Goal: Information Seeking & Learning: Find specific fact

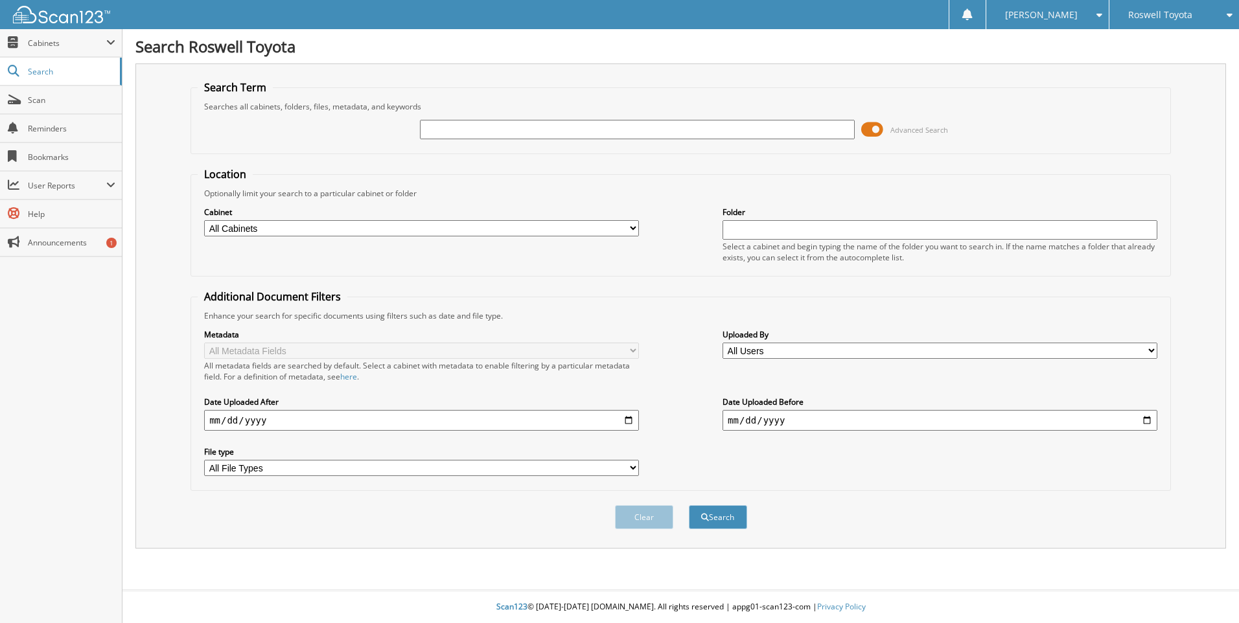
click at [635, 227] on select "All Cabinets ACCOUNTS PAYABLE CAR DEALS COURTESY DELIVERY EMPLOYEE HANDBOOK FOR…" at bounding box center [421, 228] width 435 height 16
select select "10838"
click at [204, 220] on select "All Cabinets ACCOUNTS PAYABLE CAR DEALS COURTESY DELIVERY EMPLOYEE HANDBOOK FOR…" at bounding box center [421, 228] width 435 height 16
click at [745, 230] on input "text" at bounding box center [940, 229] width 435 height 19
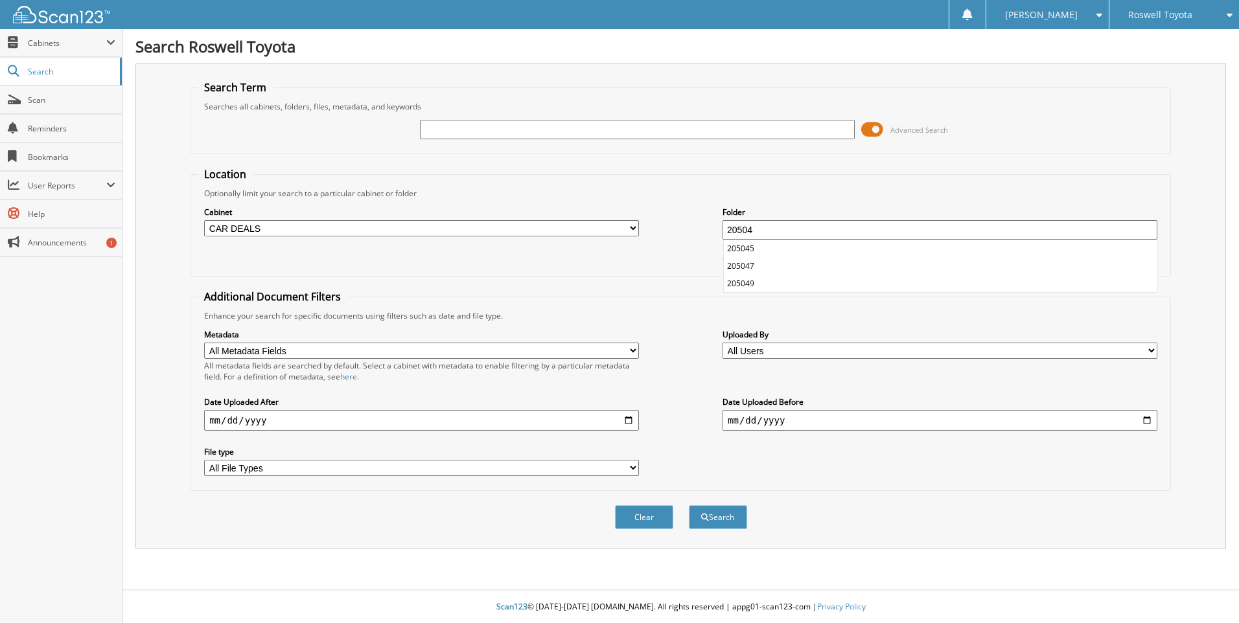
type input "20504"
click at [1152, 350] on select "All Users Aaron Hernandez Ada Hernandez Amanda Gallegos Anastacia Price Anastaz…" at bounding box center [940, 351] width 435 height 16
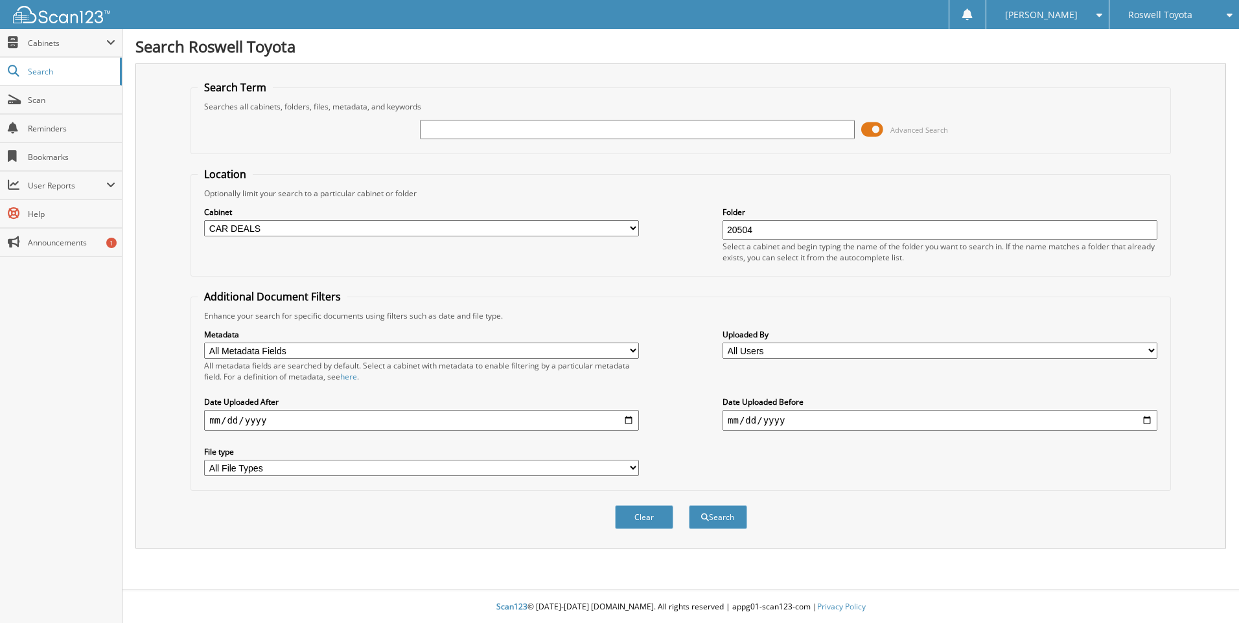
select select "13624"
click at [723, 343] on select "All Users Aaron Hernandez Ada Hernandez Amanda Gallegos Anastacia Price Anastaz…" at bounding box center [940, 351] width 435 height 16
click at [636, 352] on select "All Metadata Fields Deal No Last Name First Name VIN Date Cust ID Accmy" at bounding box center [421, 351] width 435 height 16
select select "Deal No"
click at [204, 343] on select "All Metadata Fields Deal No Last Name First Name VIN Date Cust ID Accmy" at bounding box center [421, 351] width 435 height 16
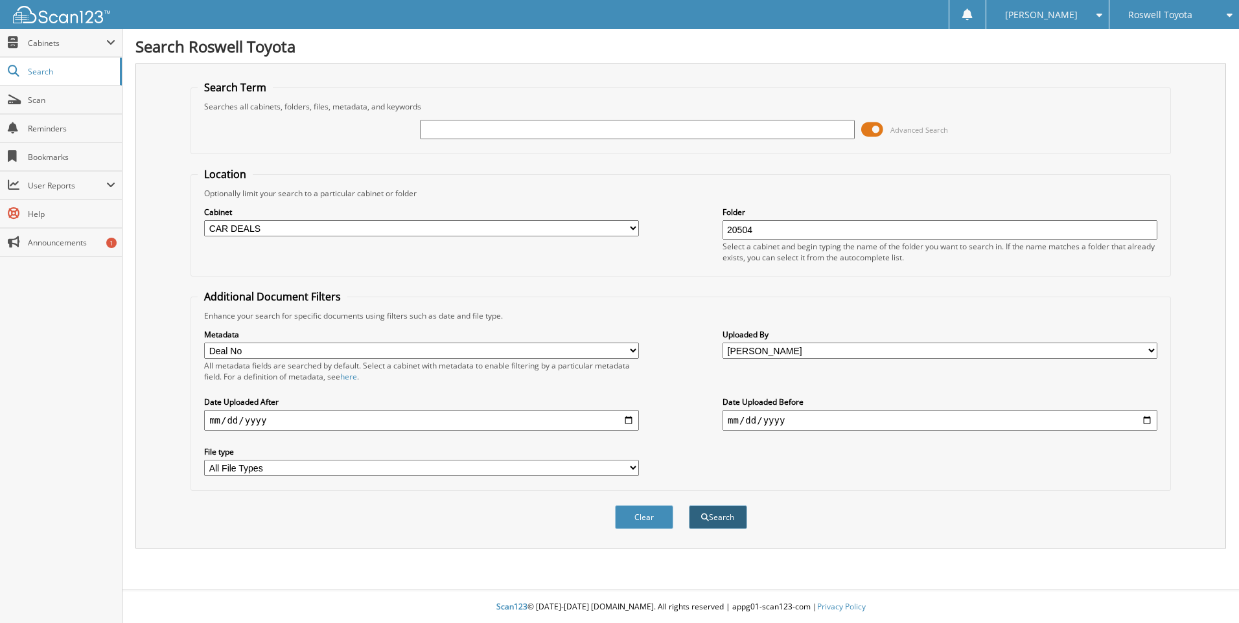
click at [731, 520] on button "Search" at bounding box center [718, 517] width 58 height 24
click at [441, 132] on input "text" at bounding box center [637, 129] width 435 height 19
type input "D"
type input "D20504"
click at [689, 505] on button "Search" at bounding box center [718, 517] width 58 height 24
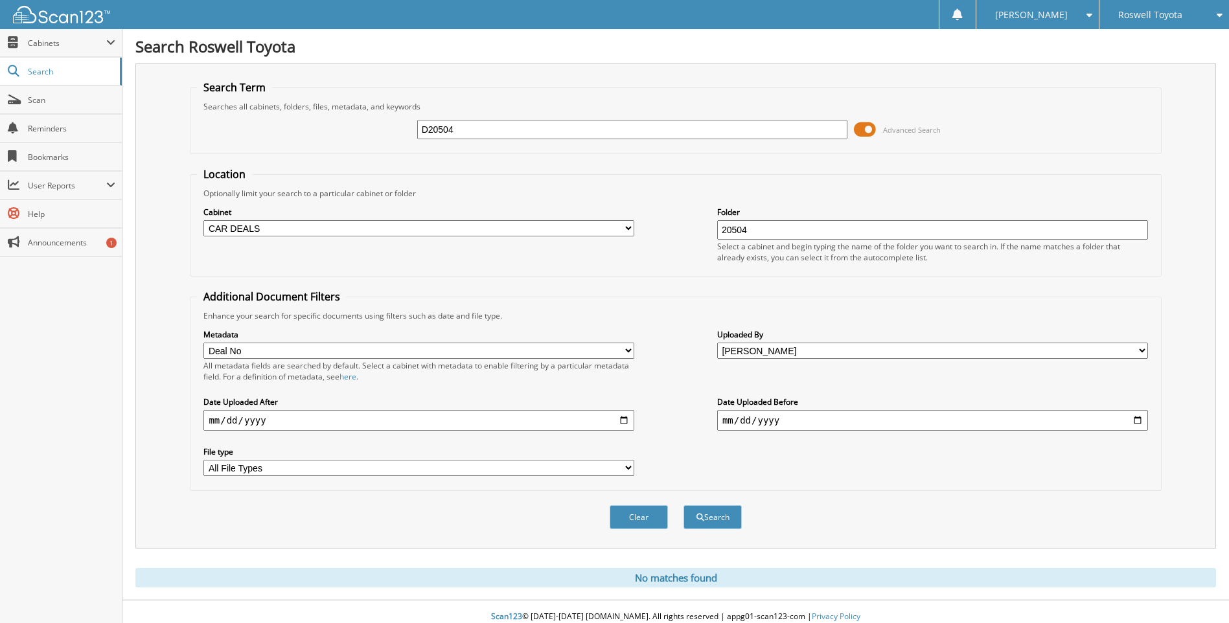
select select "Deal No"
click at [725, 519] on button "Search" at bounding box center [713, 517] width 58 height 24
select select "Deal No"
click at [631, 467] on select "All File Types CSV EXE PDF TIFF XLSX ZIP" at bounding box center [418, 468] width 431 height 16
click at [39, 544] on div "Close Cabinets This Company All Companies Search Scan" at bounding box center [61, 326] width 122 height 594
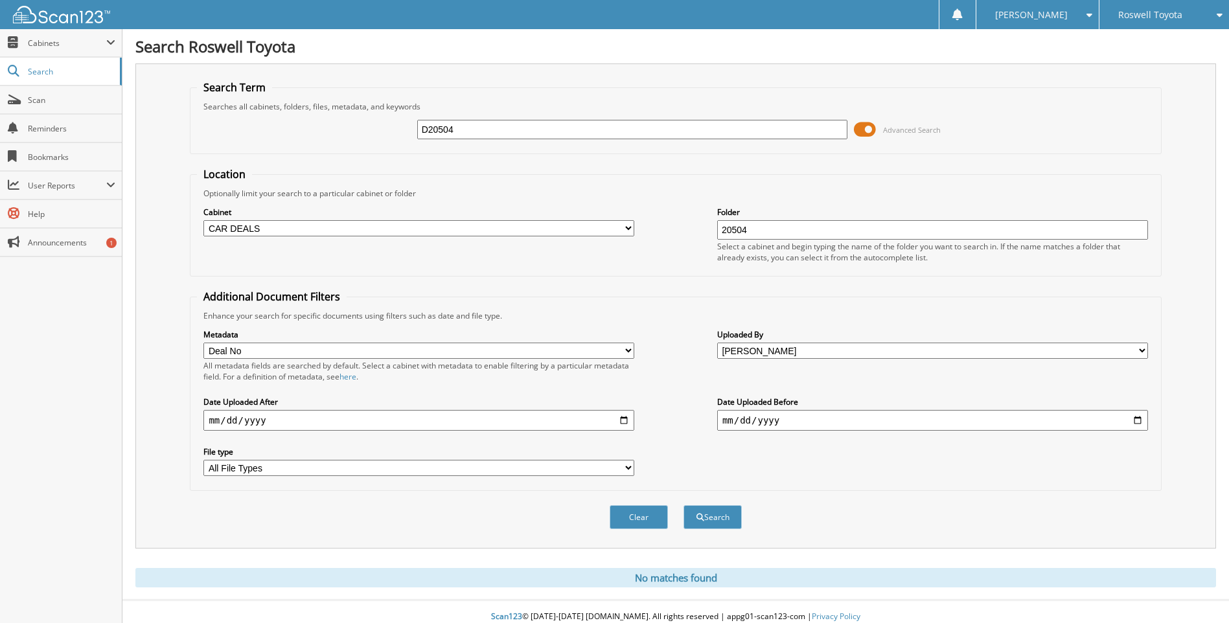
click at [630, 227] on select "All Cabinets ACCOUNTS PAYABLE CAR DEALS COURTESY DELIVERY EMPLOYEE HANDBOOK FOR…" at bounding box center [418, 228] width 431 height 16
click at [52, 493] on div "Close Cabinets This Company All Companies Search Scan" at bounding box center [61, 326] width 122 height 594
click at [215, 417] on input "date" at bounding box center [418, 420] width 431 height 21
type input "[DATE]"
click at [277, 416] on input "[DATE]" at bounding box center [418, 420] width 431 height 21
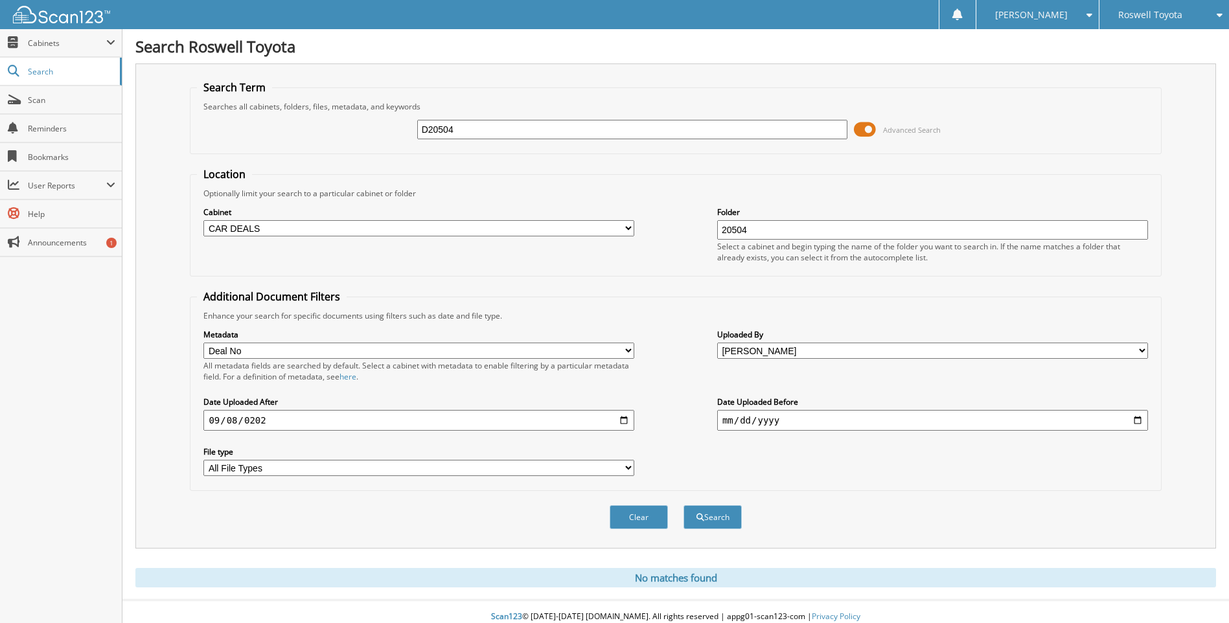
click at [729, 419] on input "date" at bounding box center [932, 420] width 431 height 21
type input "[DATE]"
click at [684, 505] on button "Search" at bounding box center [713, 517] width 58 height 24
select select "Deal No"
click at [710, 518] on button "Search" at bounding box center [713, 517] width 58 height 24
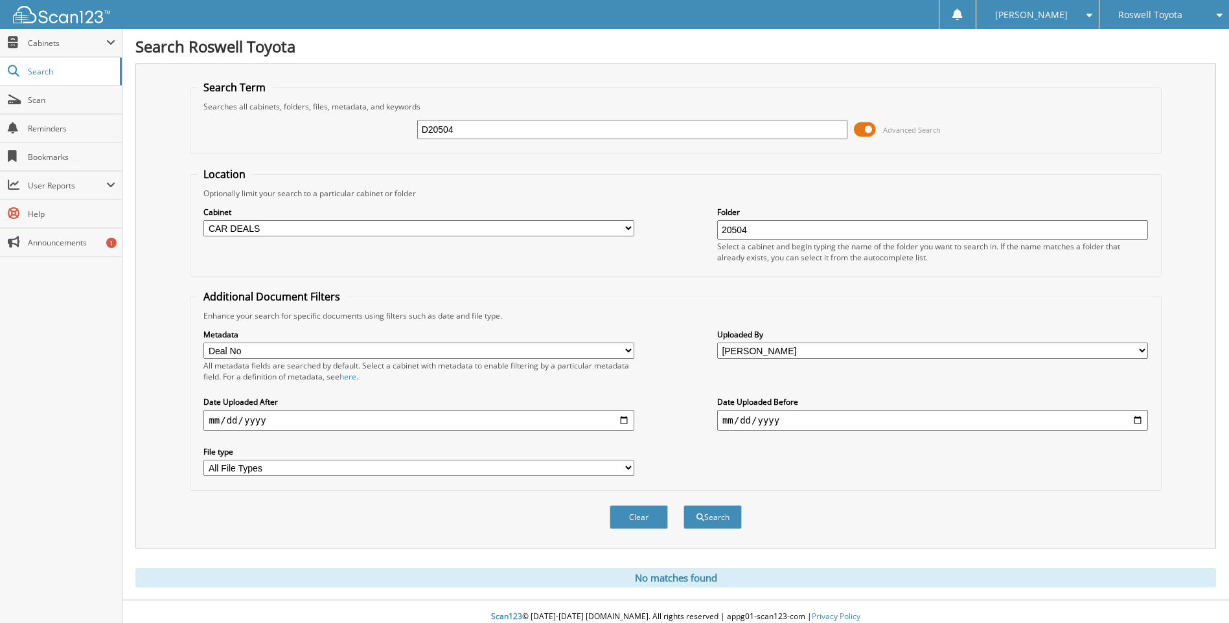
select select "Deal No"
drag, startPoint x: 469, startPoint y: 132, endPoint x: 408, endPoint y: 136, distance: 61.7
click at [408, 136] on div "D20504 Advanced Search" at bounding box center [675, 129] width 957 height 35
type input "[PERSON_NAME] TOYOTA"
click at [712, 522] on button "Search" at bounding box center [713, 517] width 58 height 24
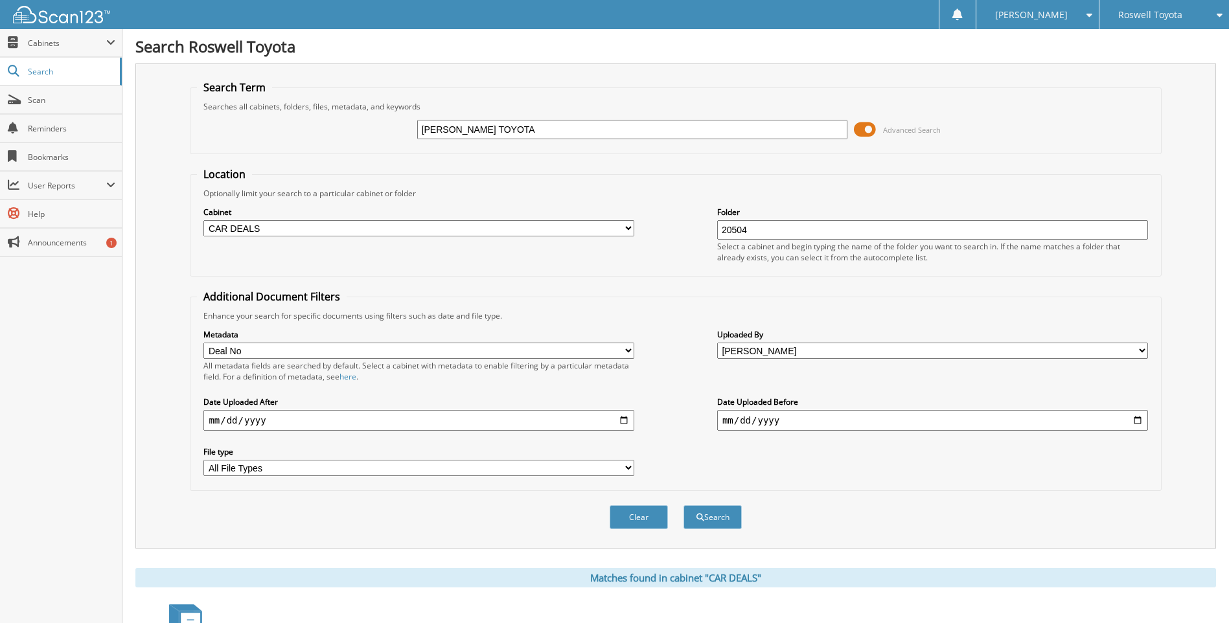
select select "Deal No"
click at [723, 521] on button "Search" at bounding box center [713, 517] width 58 height 24
select select "Deal No"
drag, startPoint x: 524, startPoint y: 130, endPoint x: 406, endPoint y: 131, distance: 118.6
click at [406, 131] on div "PHIL LONG TOYOTA Advanced Search" at bounding box center [675, 129] width 957 height 35
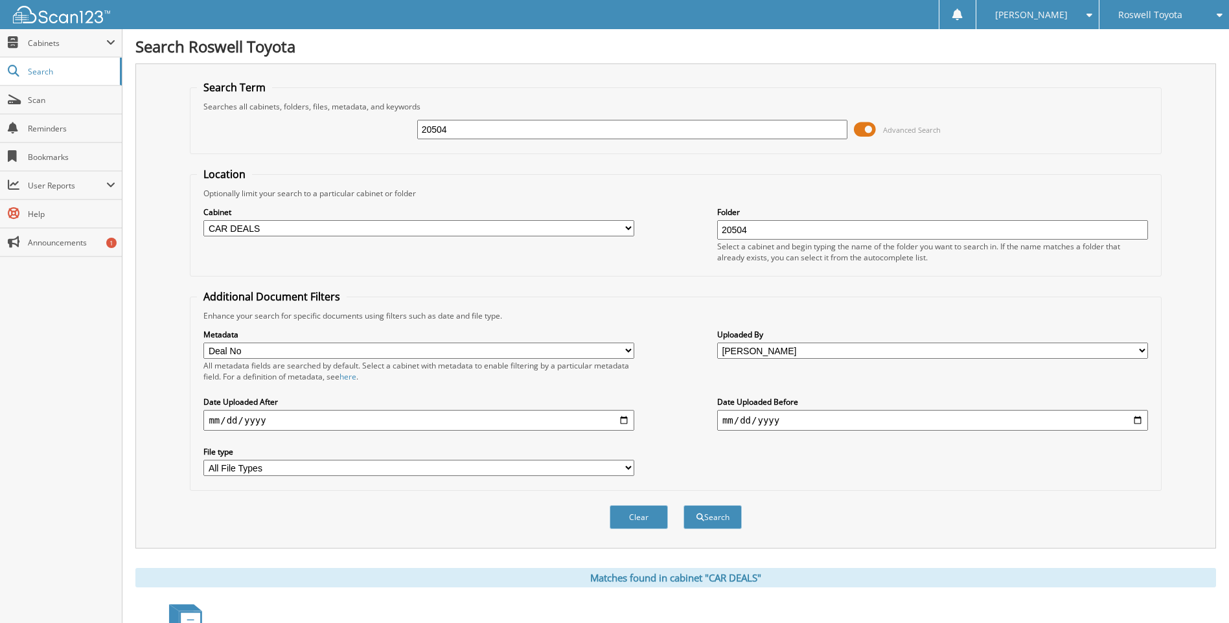
type input "20504"
click at [233, 419] on input "[DATE]" at bounding box center [418, 420] width 431 height 21
type input "[DATE]"
click at [750, 418] on input "[DATE]" at bounding box center [932, 420] width 431 height 21
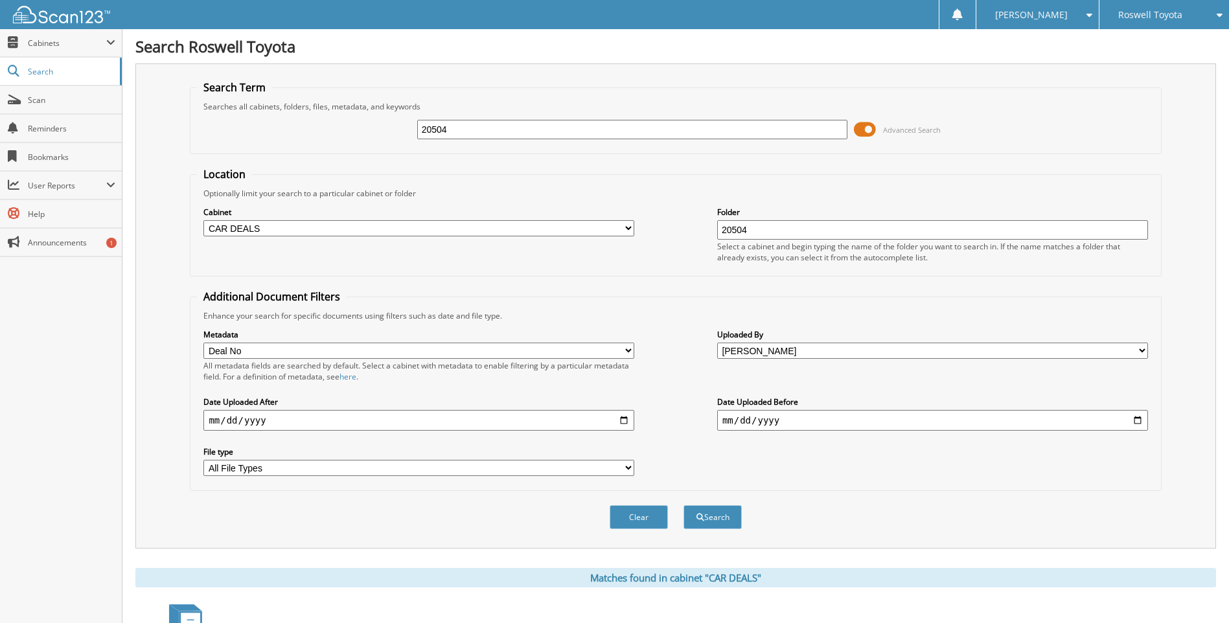
click at [750, 417] on input "[DATE]" at bounding box center [932, 420] width 431 height 21
click at [802, 417] on input "[DATE]" at bounding box center [932, 420] width 431 height 21
type input "[DATE]"
click at [684, 505] on button "Search" at bounding box center [713, 517] width 58 height 24
select select "Deal No"
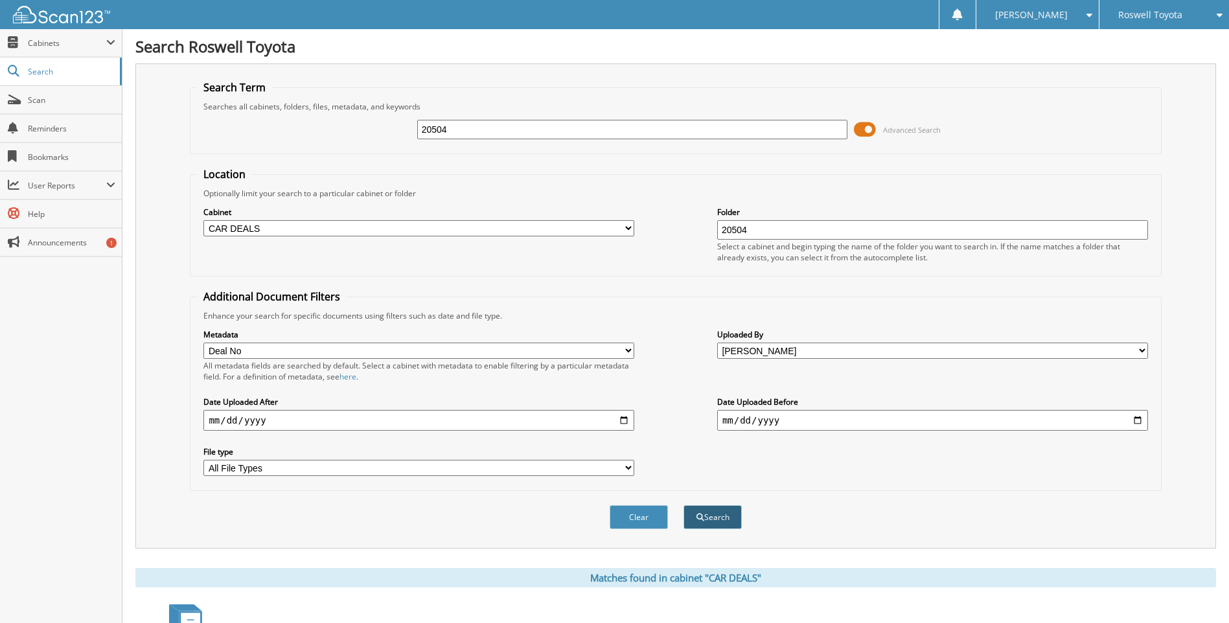
click at [719, 515] on button "Search" at bounding box center [713, 517] width 58 height 24
click at [629, 350] on select "All Metadata Fields Deal No Last Name First Name VIN Date Cust ID Accmy" at bounding box center [418, 351] width 431 height 16
select select "VIN"
click at [203, 343] on select "All Metadata Fields Deal No Last Name First Name VIN Date Cust ID Accmy" at bounding box center [418, 351] width 431 height 16
drag, startPoint x: 480, startPoint y: 132, endPoint x: 394, endPoint y: 128, distance: 86.3
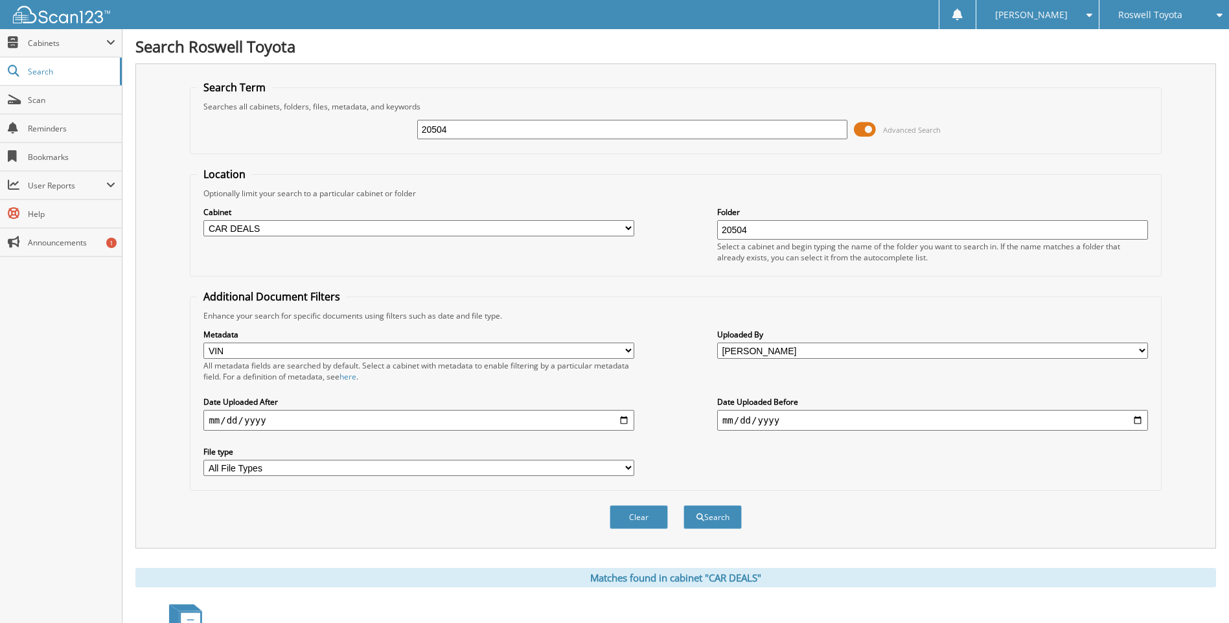
click at [394, 128] on div "20504 Advanced Search" at bounding box center [675, 129] width 957 height 35
type input "SM169734"
click at [684, 505] on button "Search" at bounding box center [713, 517] width 58 height 24
select select "VIN"
click at [631, 350] on select "All Metadata Fields Deal No Last Name First Name VIN Date Cust ID Accmy" at bounding box center [418, 351] width 431 height 16
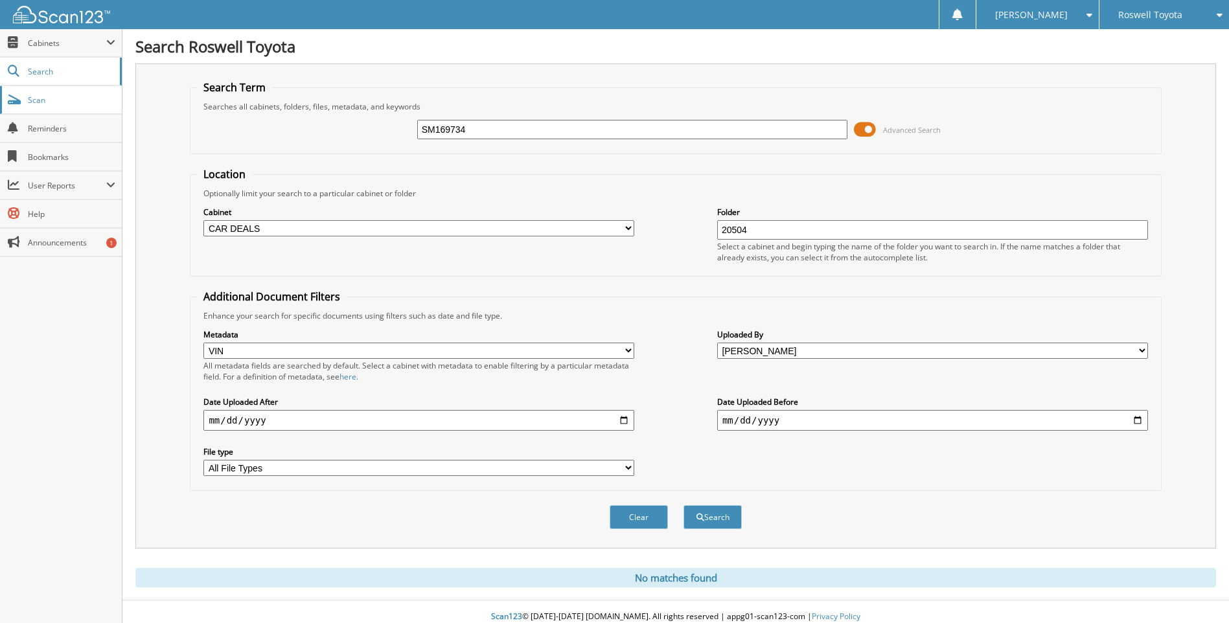
click at [56, 104] on span "Scan" at bounding box center [71, 100] width 87 height 11
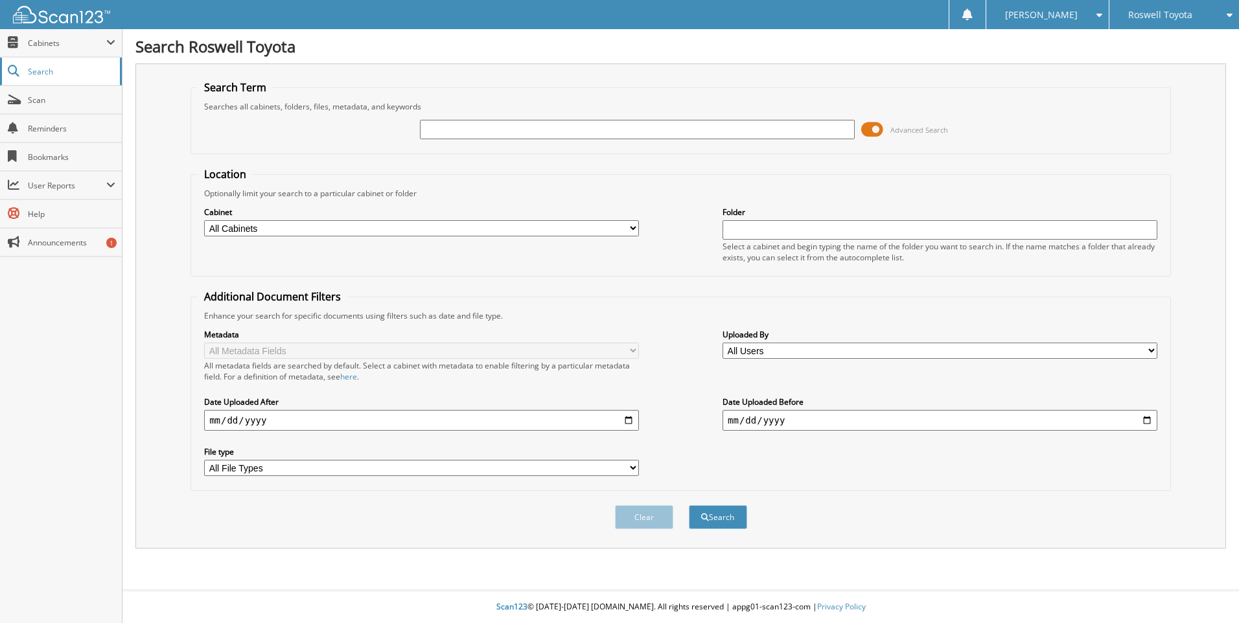
click at [82, 71] on span "Search" at bounding box center [71, 71] width 86 height 11
click at [637, 228] on select "All Cabinets ACCOUNTS PAYABLE CAR DEALS COURTESY DELIVERY EMPLOYEE HANDBOOK FOR…" at bounding box center [421, 228] width 435 height 16
select select "10834"
click at [204, 220] on select "All Cabinets ACCOUNTS PAYABLE CAR DEALS COURTESY DELIVERY EMPLOYEE HANDBOOK FOR…" at bounding box center [421, 228] width 435 height 16
click at [445, 133] on input "text" at bounding box center [637, 129] width 435 height 19
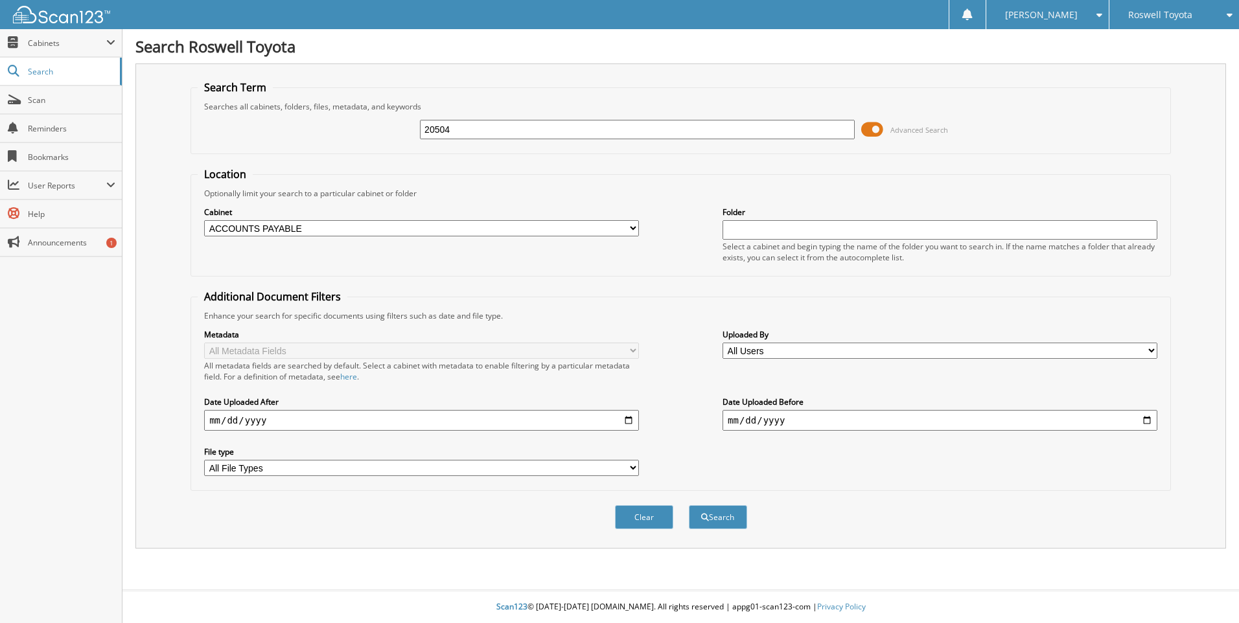
type input "20504"
click at [689, 505] on button "Search" at bounding box center [718, 517] width 58 height 24
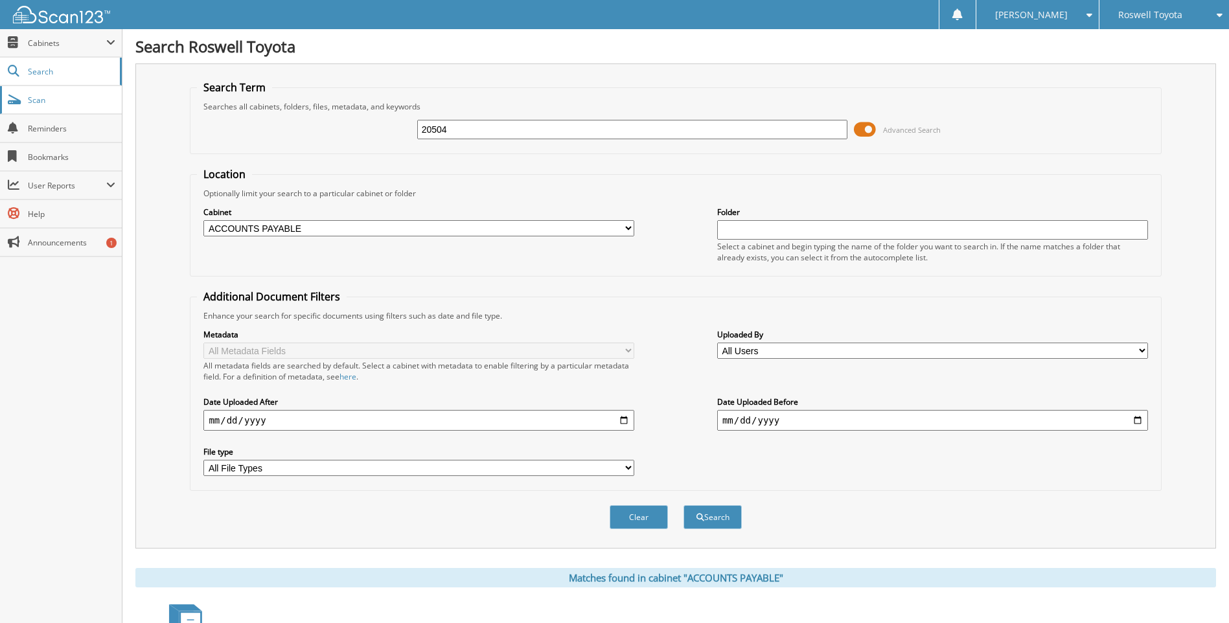
click at [45, 104] on span "Scan" at bounding box center [71, 100] width 87 height 11
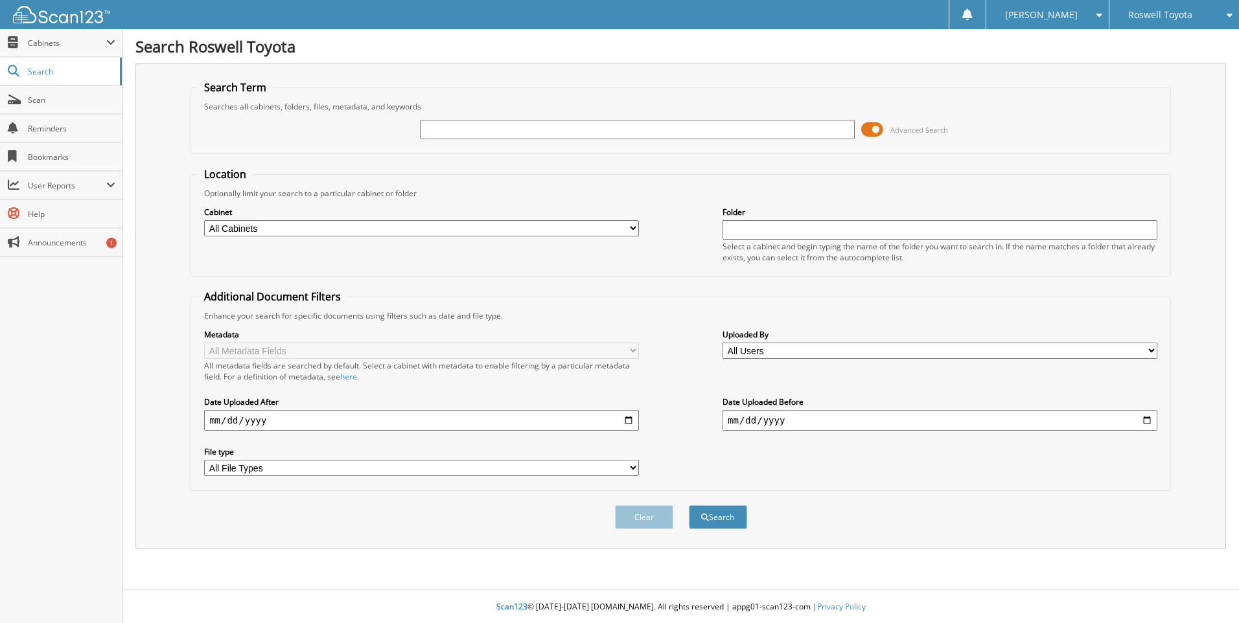
click at [437, 130] on input "text" at bounding box center [637, 129] width 435 height 19
type input "20504"
click at [759, 230] on input "text" at bounding box center [940, 229] width 435 height 19
type input "[PERSON_NAME] TOYOTA"
click at [1155, 351] on select "All Users [PERSON_NAME] [PERSON_NAME] [PERSON_NAME] [PERSON_NAME] [PERSON_NAME]…" at bounding box center [940, 351] width 435 height 16
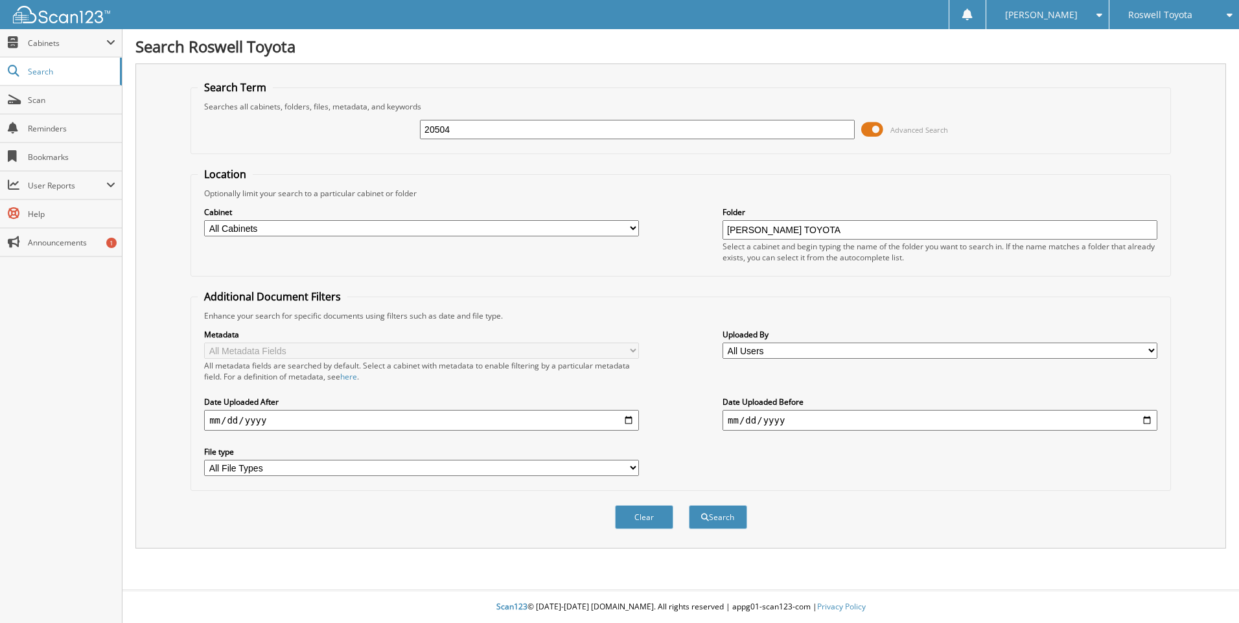
select select "13624"
click at [723, 343] on select "All Users [PERSON_NAME] [PERSON_NAME] [PERSON_NAME] [PERSON_NAME] [PERSON_NAME]…" at bounding box center [940, 351] width 435 height 16
click at [222, 420] on input "date" at bounding box center [421, 420] width 435 height 21
type input "[DATE]"
click at [732, 417] on input "date" at bounding box center [940, 420] width 435 height 21
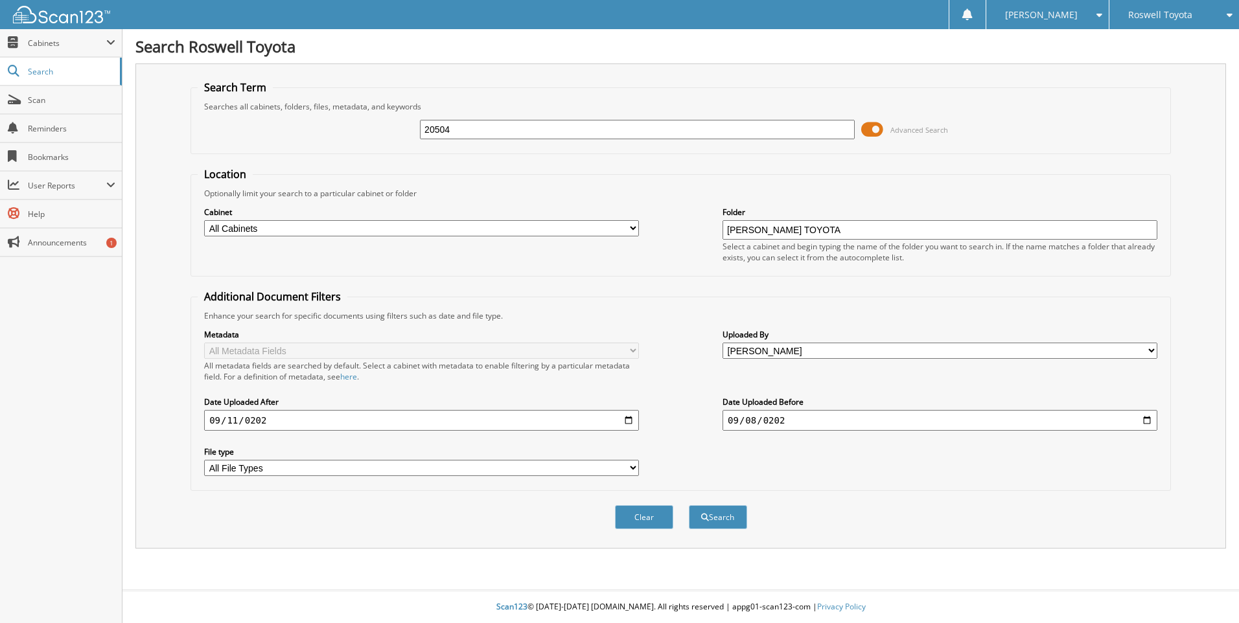
type input "[DATE]"
click at [723, 518] on button "Search" at bounding box center [718, 517] width 58 height 24
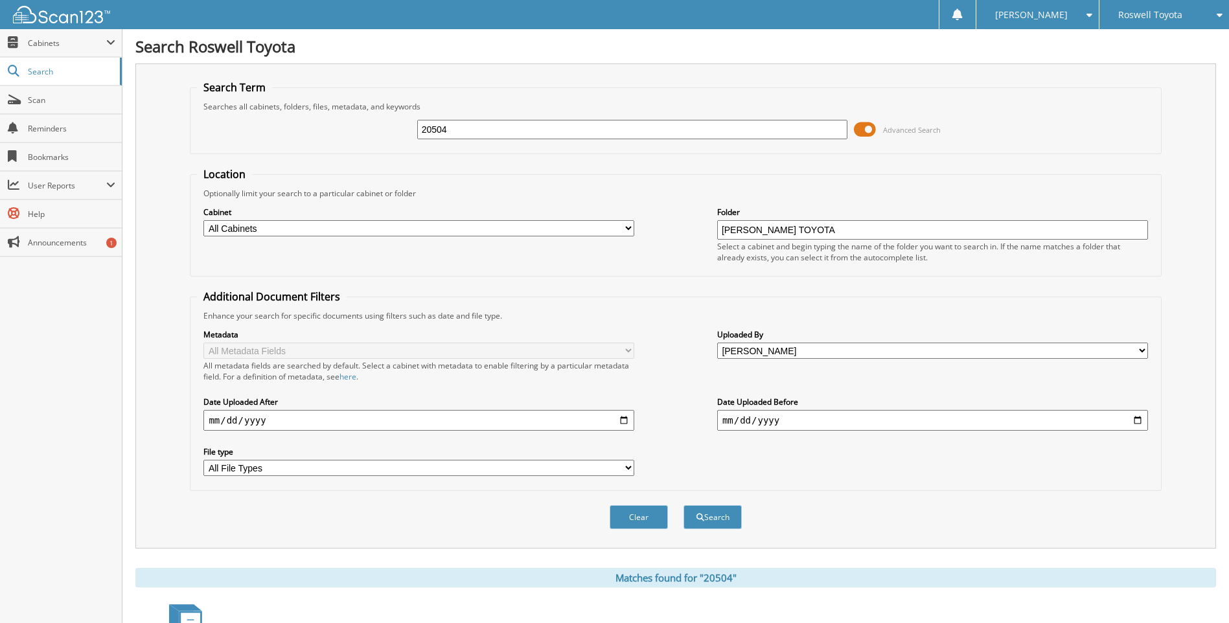
click at [630, 467] on select "All File Types CSV EXE PDF TIFF XLSX ZIP" at bounding box center [418, 468] width 431 height 16
click at [820, 525] on div "Clear Search" at bounding box center [675, 517] width 971 height 52
click at [710, 518] on button "Search" at bounding box center [713, 517] width 58 height 24
click at [627, 226] on select "All Cabinets ACCOUNTS PAYABLE CAR DEALS COURTESY DELIVERY EMPLOYEE HANDBOOK FOR…" at bounding box center [418, 228] width 431 height 16
select select "10838"
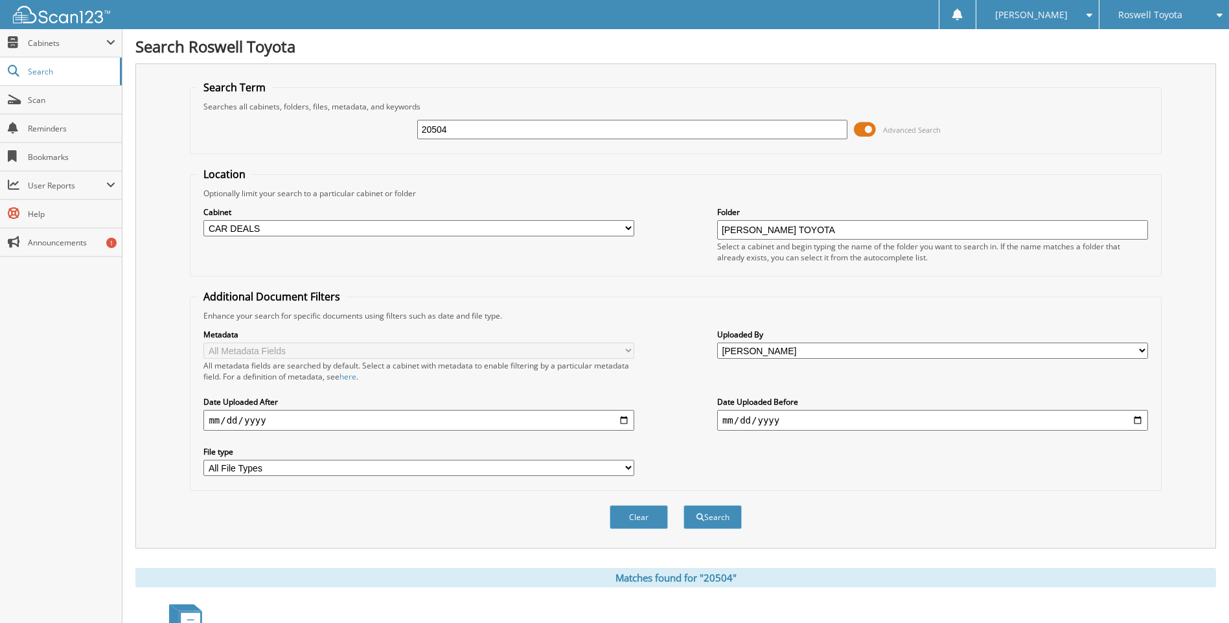
click at [203, 220] on select "All Cabinets ACCOUNTS PAYABLE CAR DEALS COURTESY DELIVERY EMPLOYEE HANDBOOK FOR…" at bounding box center [418, 228] width 431 height 16
click at [719, 519] on button "Search" at bounding box center [713, 517] width 58 height 24
drag, startPoint x: 478, startPoint y: 130, endPoint x: 417, endPoint y: 130, distance: 60.3
click at [417, 130] on input "20504" at bounding box center [632, 129] width 431 height 19
type input "CAR DEALS"
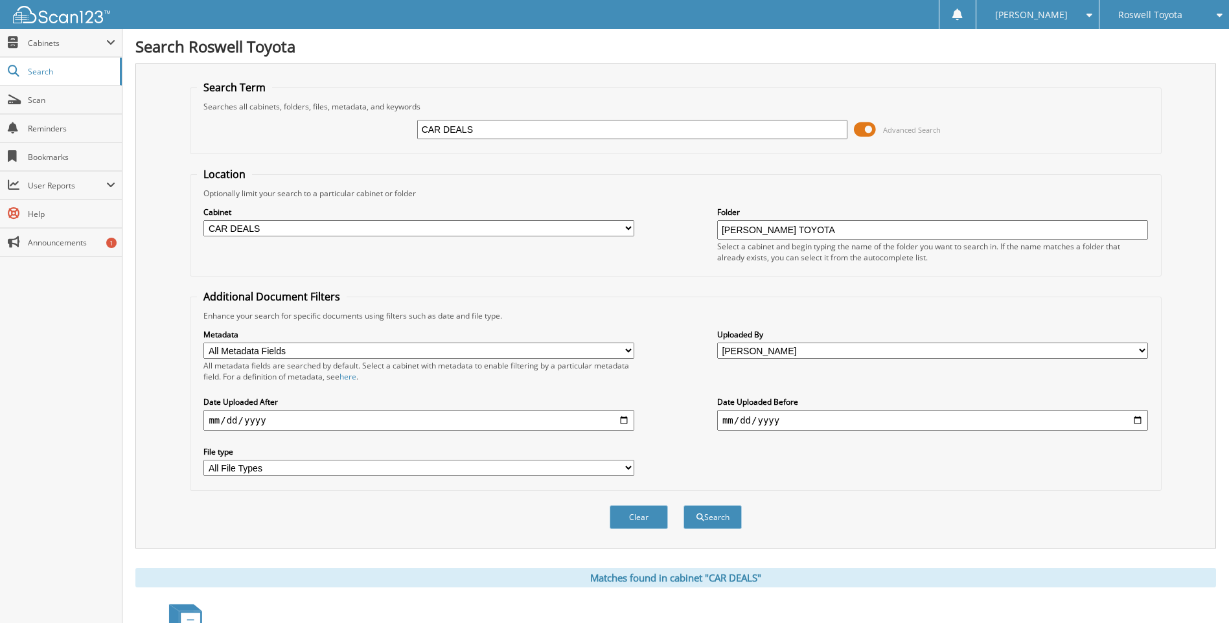
drag, startPoint x: 825, startPoint y: 227, endPoint x: 700, endPoint y: 231, distance: 125.1
click at [700, 231] on div "Cabinet All Cabinets ACCOUNTS PAYABLE CAR DEALS COURTESY DELIVERY EMPLOYEE HAND…" at bounding box center [675, 234] width 957 height 71
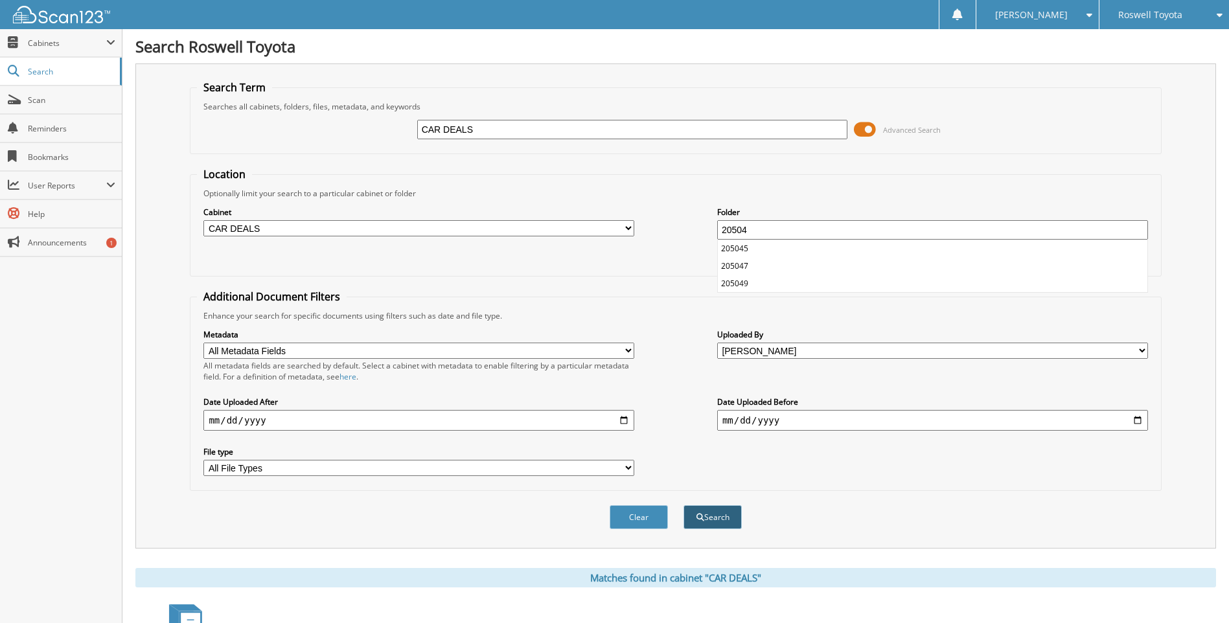
type input "20504"
click at [723, 516] on button "Search" at bounding box center [713, 517] width 58 height 24
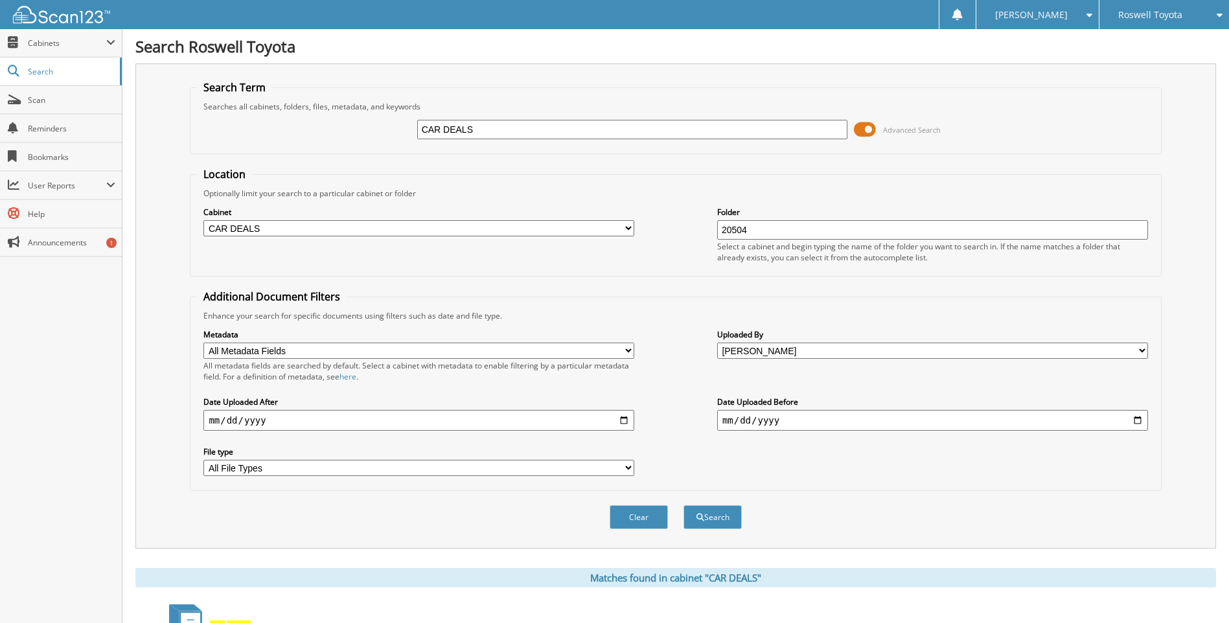
click at [627, 347] on select "All Metadata Fields Deal No Last Name First Name VIN Date Cust ID Accmy" at bounding box center [418, 351] width 431 height 16
select select "Deal No"
click at [203, 343] on select "All Metadata Fields Deal No Last Name First Name VIN Date Cust ID Accmy" at bounding box center [418, 351] width 431 height 16
click at [718, 518] on button "Search" at bounding box center [713, 517] width 58 height 24
select select "Deal No"
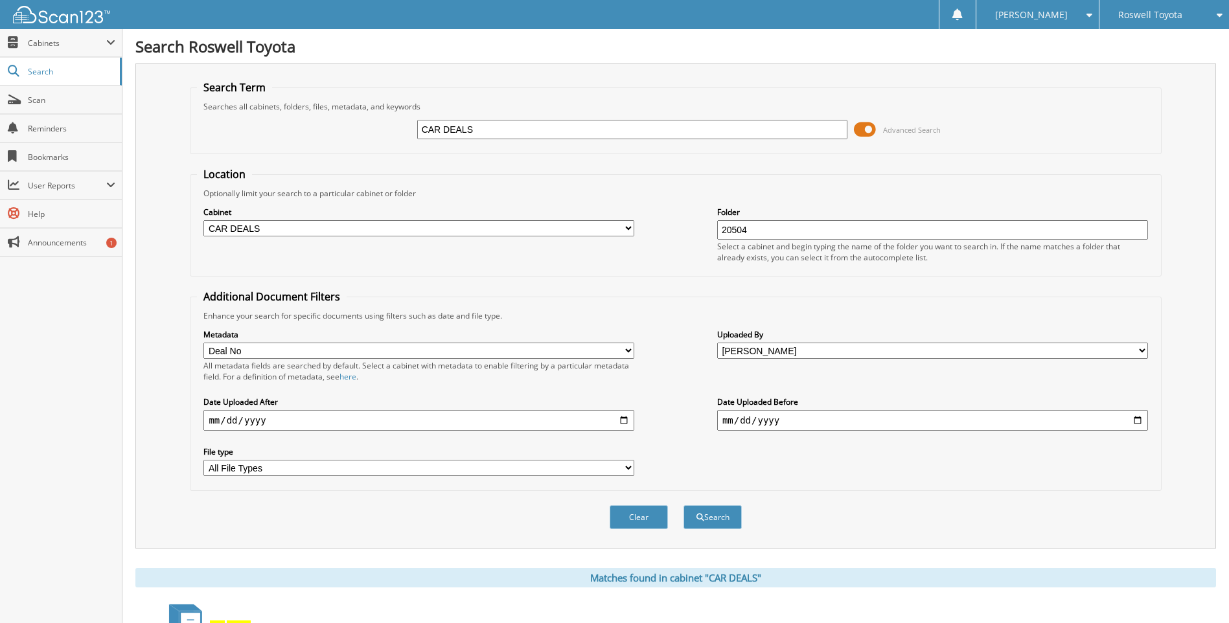
drag, startPoint x: 491, startPoint y: 135, endPoint x: 428, endPoint y: 131, distance: 63.6
click at [415, 134] on div "CAR DEALS Advanced Search" at bounding box center [675, 129] width 957 height 35
type input "[PERSON_NAME] TOYOTA"
click at [715, 522] on button "Search" at bounding box center [713, 517] width 58 height 24
select select "Deal No"
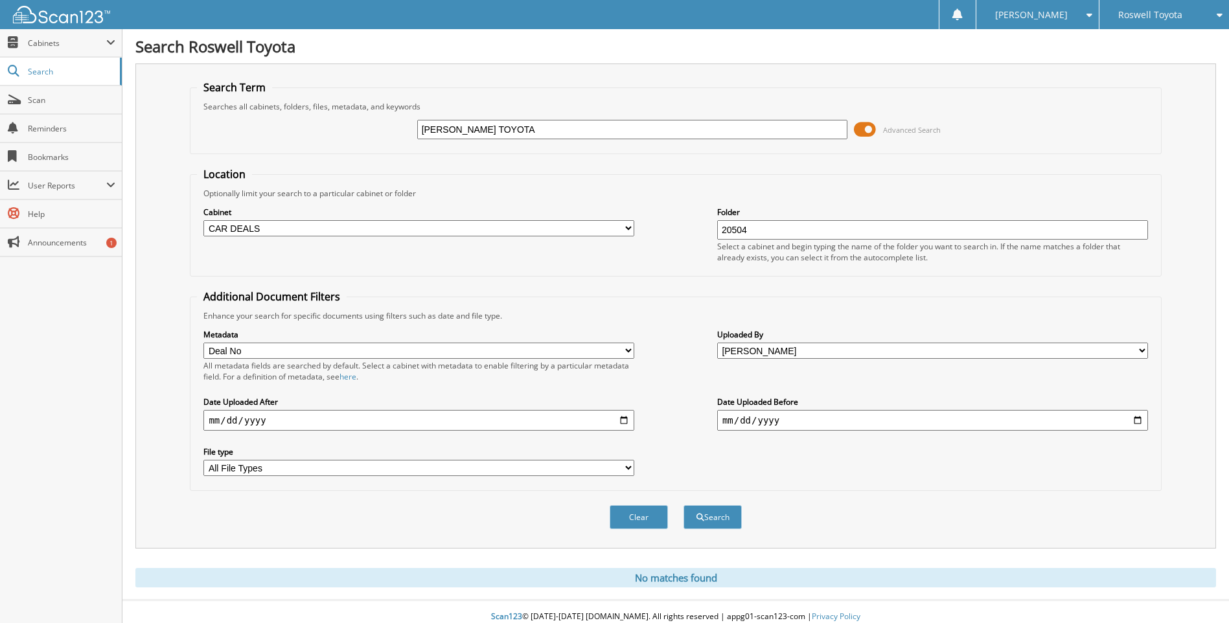
click at [631, 468] on select "All File Types CSV EXE PDF TIFF XLSX ZIP" at bounding box center [418, 468] width 431 height 16
click at [1011, 500] on div "Clear Search" at bounding box center [675, 517] width 971 height 52
drag, startPoint x: 514, startPoint y: 127, endPoint x: 406, endPoint y: 124, distance: 107.6
click at [397, 125] on div "PHIL LONG TOYOTA Advanced Search" at bounding box center [675, 129] width 957 height 35
click at [763, 235] on input "20504" at bounding box center [932, 229] width 431 height 19
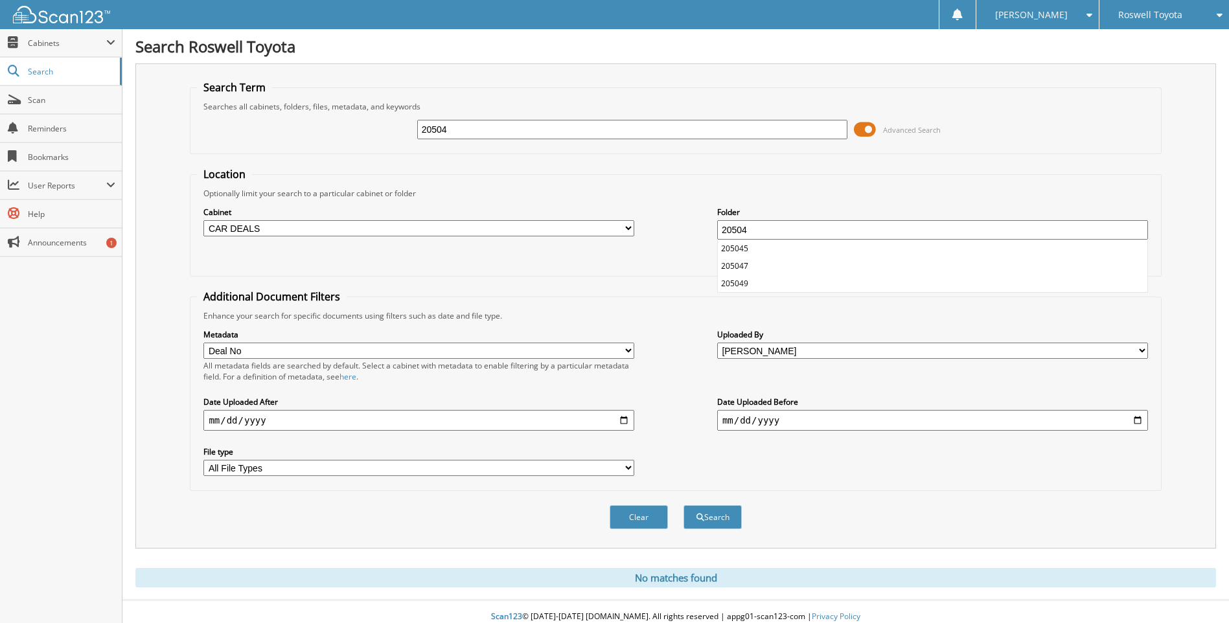
drag, startPoint x: 458, startPoint y: 129, endPoint x: 443, endPoint y: 130, distance: 15.6
click at [443, 130] on input "20504" at bounding box center [632, 129] width 431 height 19
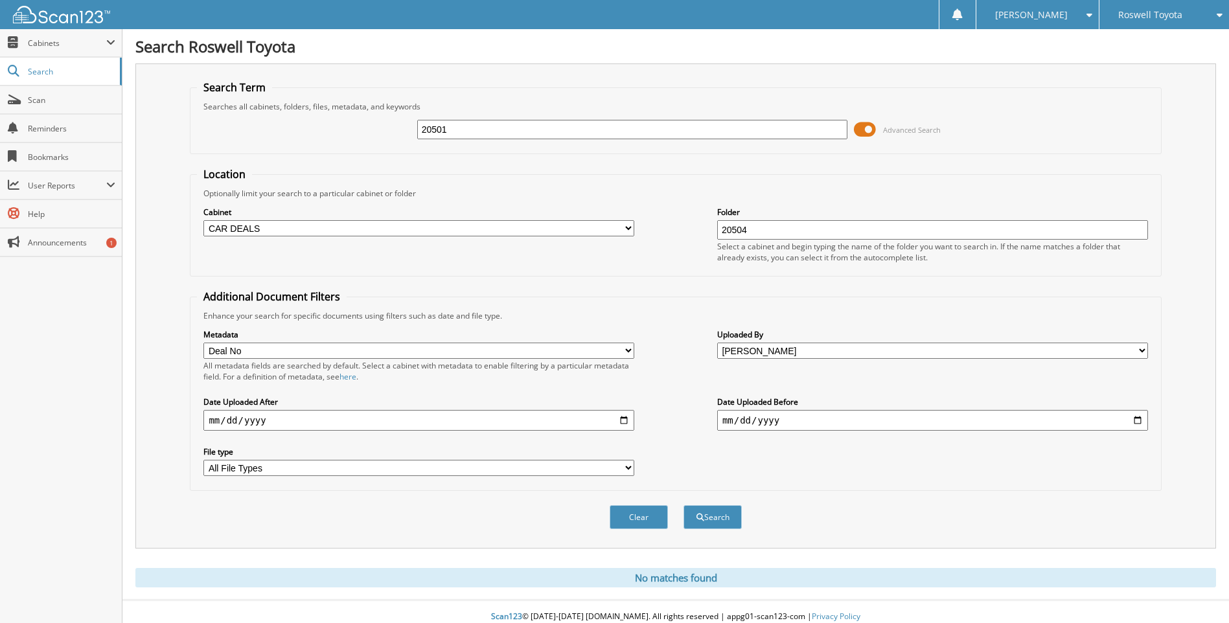
type input "20501"
click at [762, 235] on input "20504" at bounding box center [932, 229] width 431 height 19
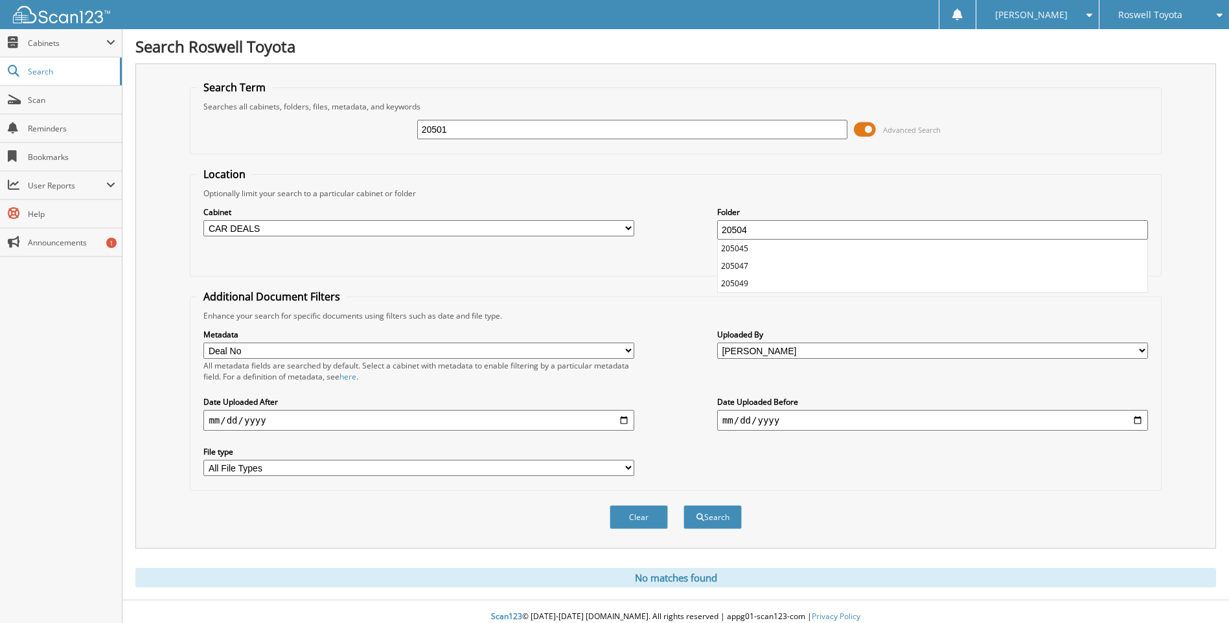
drag, startPoint x: 748, startPoint y: 231, endPoint x: 742, endPoint y: 235, distance: 6.7
click at [742, 235] on input "20504" at bounding box center [932, 229] width 431 height 19
drag, startPoint x: 754, startPoint y: 229, endPoint x: 719, endPoint y: 229, distance: 35.0
click at [719, 229] on input "20501" at bounding box center [932, 229] width 431 height 19
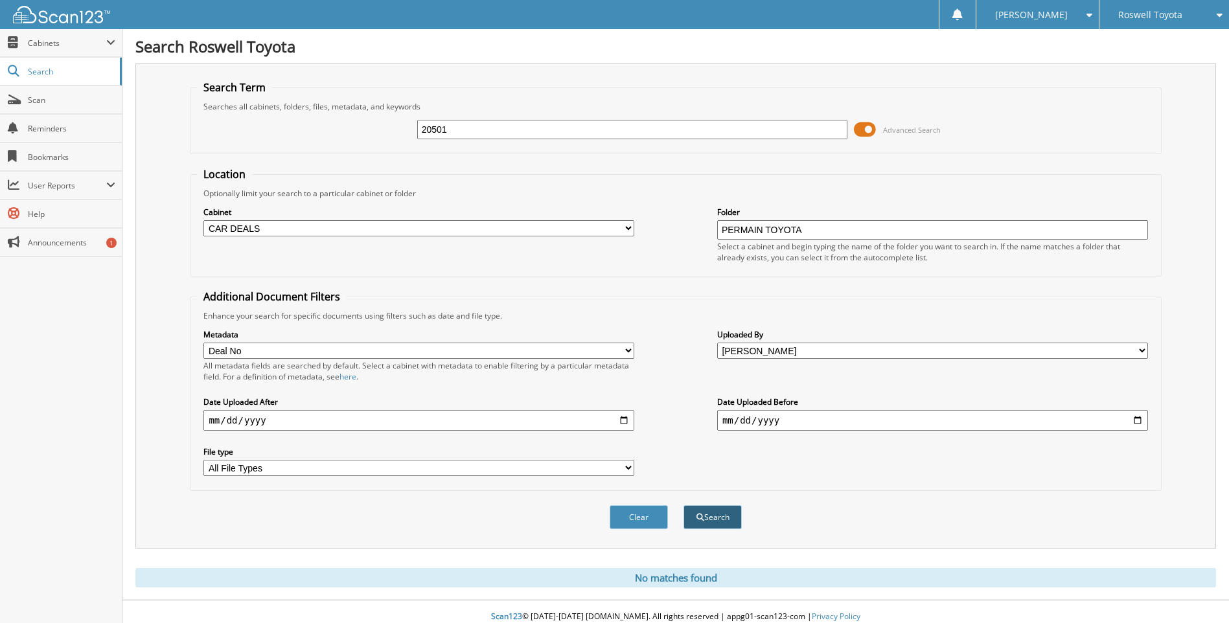
type input "PERMAIN TOYOTA"
click at [720, 513] on button "Search" at bounding box center [713, 517] width 58 height 24
select select "Deal No"
click at [632, 470] on select "All File Types CSV EXE PDF TIFF XLSX ZIP" at bounding box center [418, 468] width 431 height 16
click at [716, 522] on button "Search" at bounding box center [713, 517] width 58 height 24
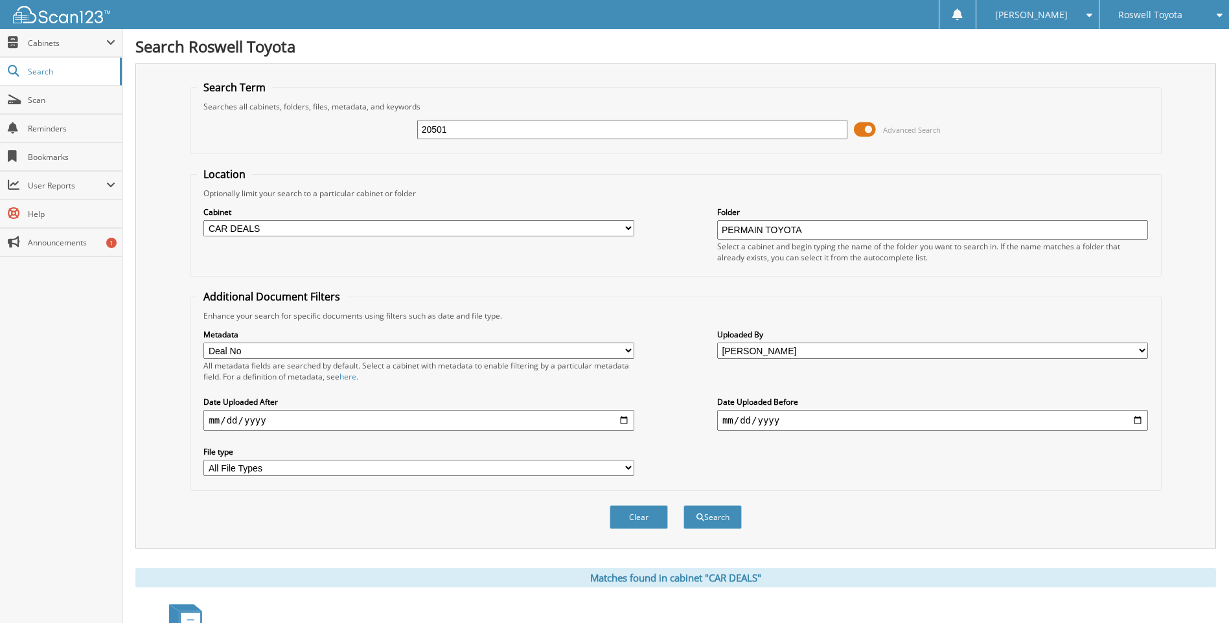
select select "Deal No"
drag, startPoint x: 872, startPoint y: 130, endPoint x: 850, endPoint y: 133, distance: 22.3
click at [850, 133] on div "20501 Advanced Search" at bounding box center [675, 129] width 957 height 35
select select "Deal No"
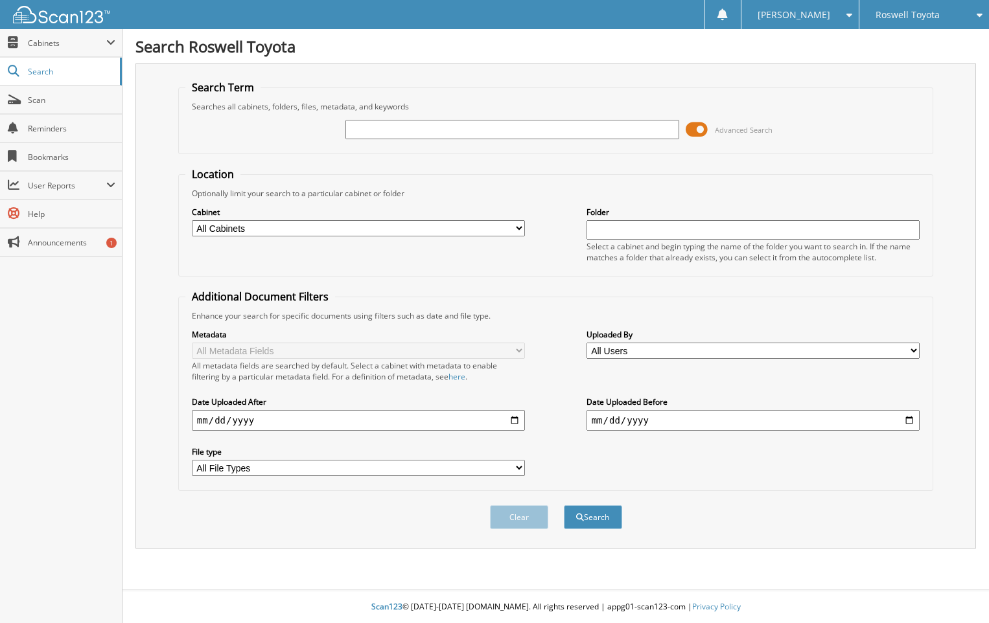
click at [358, 130] on input "text" at bounding box center [511, 129] width 333 height 19
type input "20504"
click at [564, 505] on button "Search" at bounding box center [593, 517] width 58 height 24
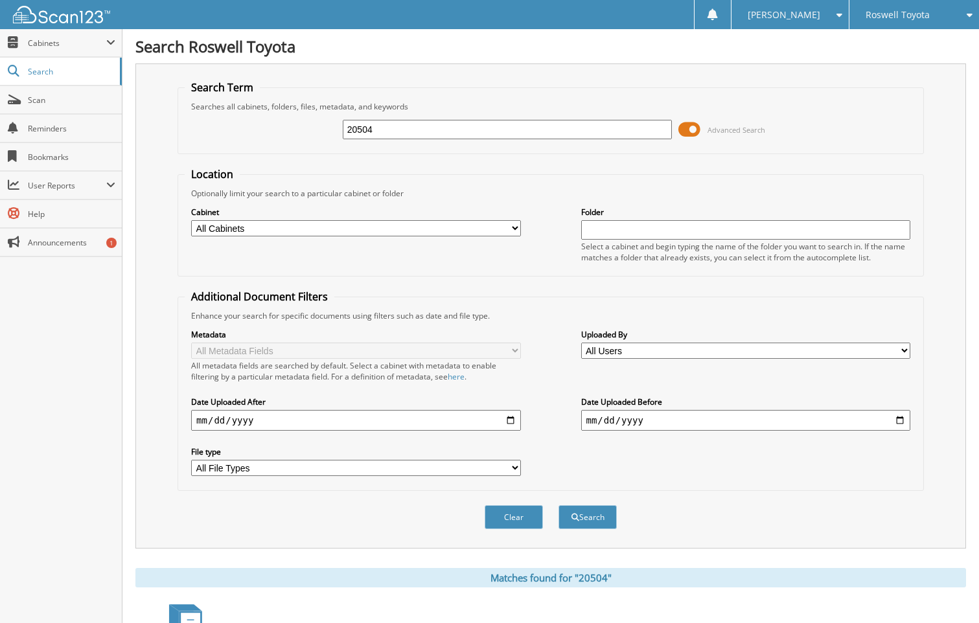
drag, startPoint x: 393, startPoint y: 128, endPoint x: 332, endPoint y: 127, distance: 61.6
click at [332, 127] on div "20504 Advanced Search" at bounding box center [551, 129] width 732 height 35
type input "SM169734"
click at [559, 505] on button "Search" at bounding box center [588, 517] width 58 height 24
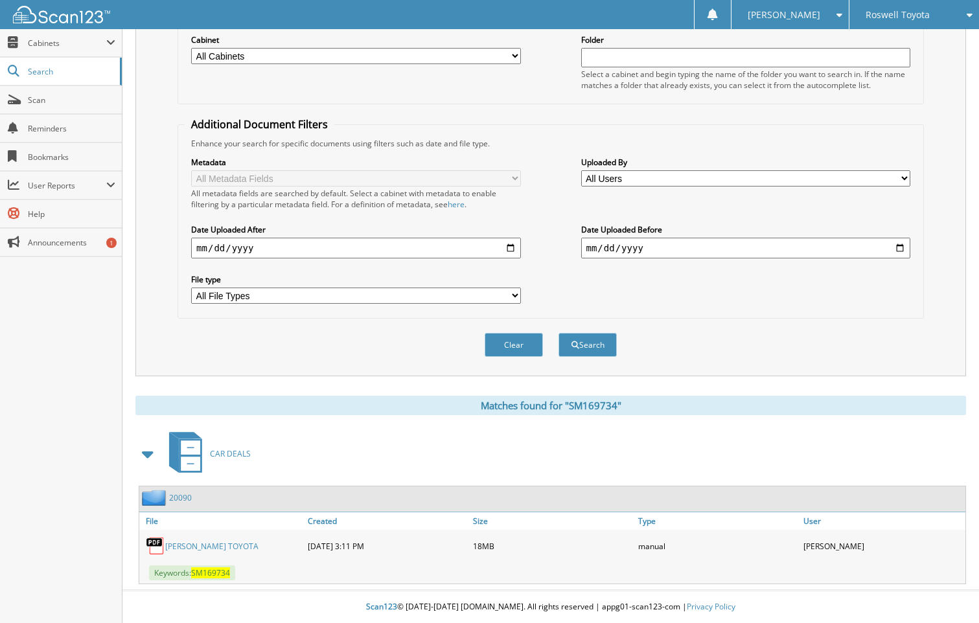
scroll to position [173, 0]
click at [155, 494] on img at bounding box center [155, 498] width 27 height 16
click at [157, 544] on img at bounding box center [155, 546] width 19 height 19
click at [153, 546] on img at bounding box center [155, 546] width 19 height 19
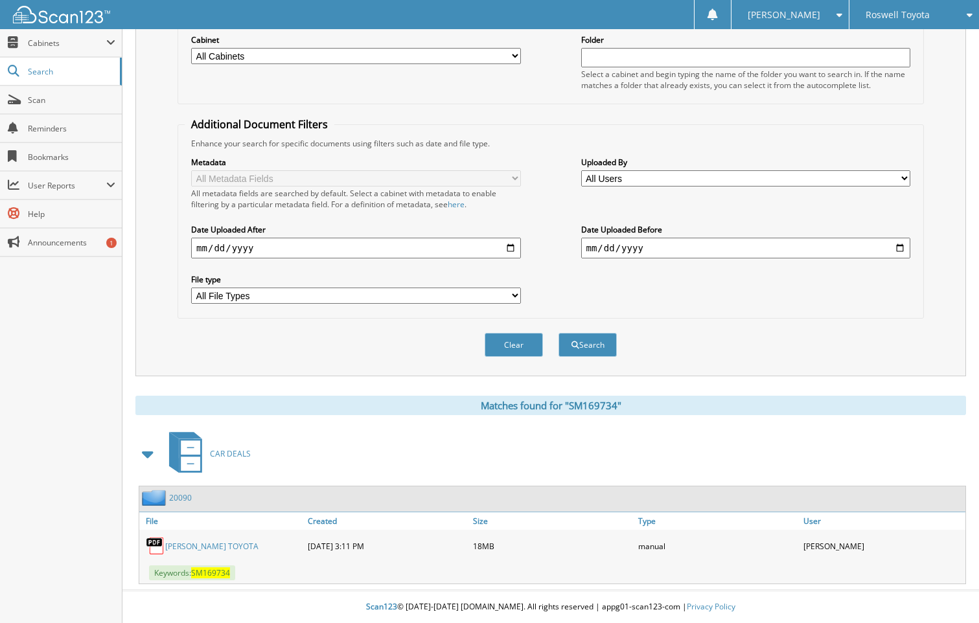
click at [158, 494] on img at bounding box center [155, 498] width 27 height 16
click at [153, 544] on img at bounding box center [155, 546] width 19 height 19
click at [162, 498] on img at bounding box center [155, 498] width 27 height 16
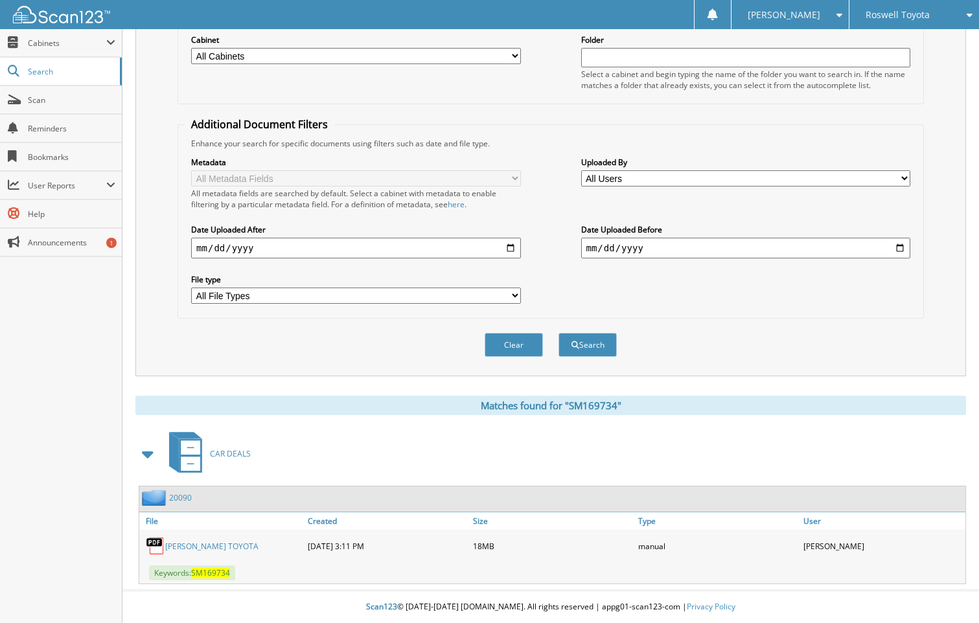
click at [162, 498] on img at bounding box center [155, 498] width 27 height 16
click at [162, 499] on img at bounding box center [155, 498] width 27 height 16
click at [155, 498] on img at bounding box center [155, 498] width 27 height 16
click at [152, 544] on img at bounding box center [155, 546] width 19 height 19
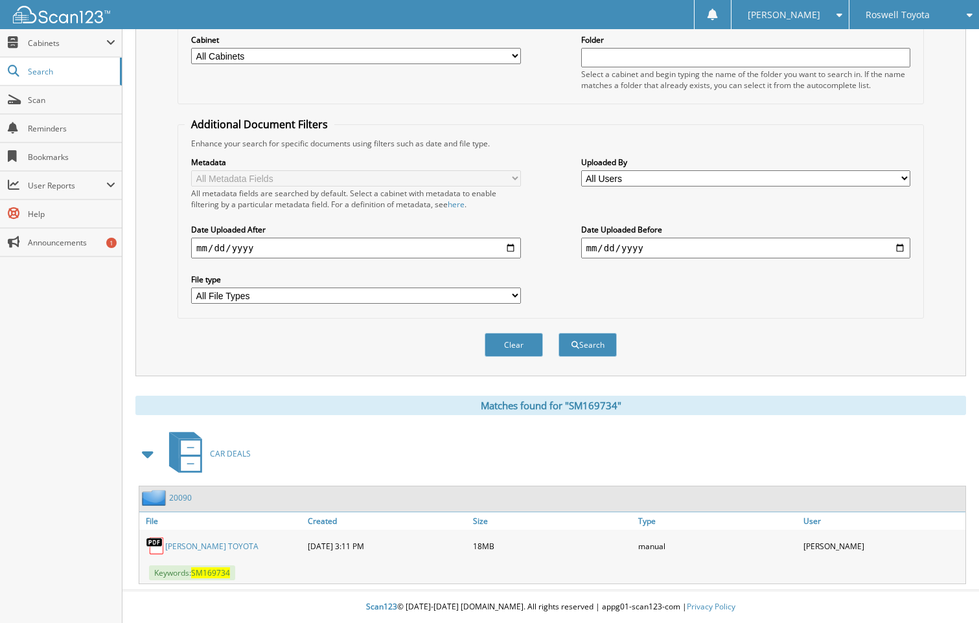
click at [152, 544] on img at bounding box center [155, 546] width 19 height 19
click at [187, 546] on link "PHIL LONG TOYOTA" at bounding box center [211, 546] width 93 height 11
click at [203, 545] on link "PHIL LONG TOYOTA" at bounding box center [211, 546] width 93 height 11
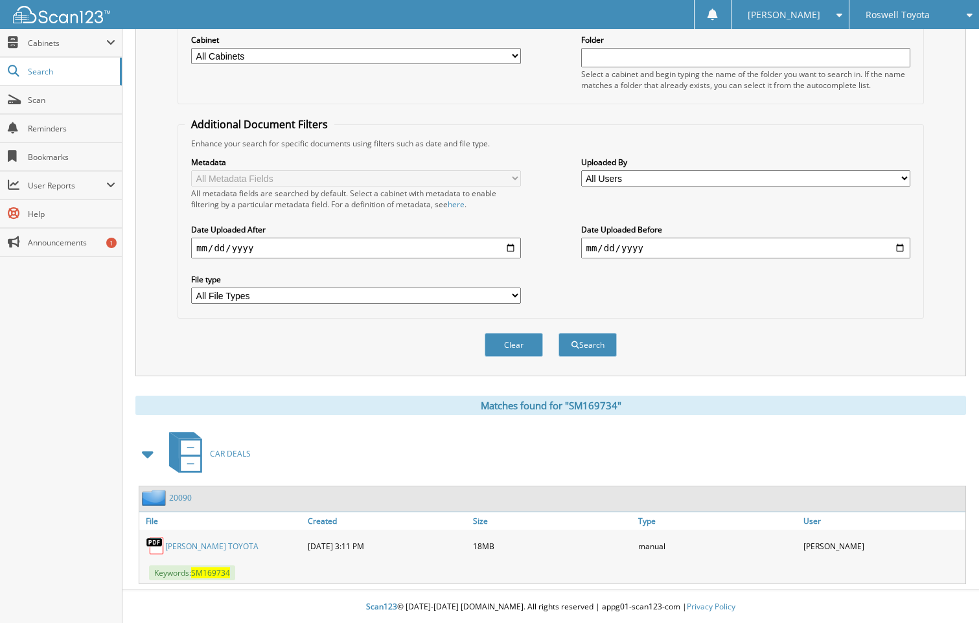
click at [191, 545] on link "PHIL LONG TOYOTA" at bounding box center [211, 546] width 93 height 11
click at [154, 548] on img at bounding box center [155, 546] width 19 height 19
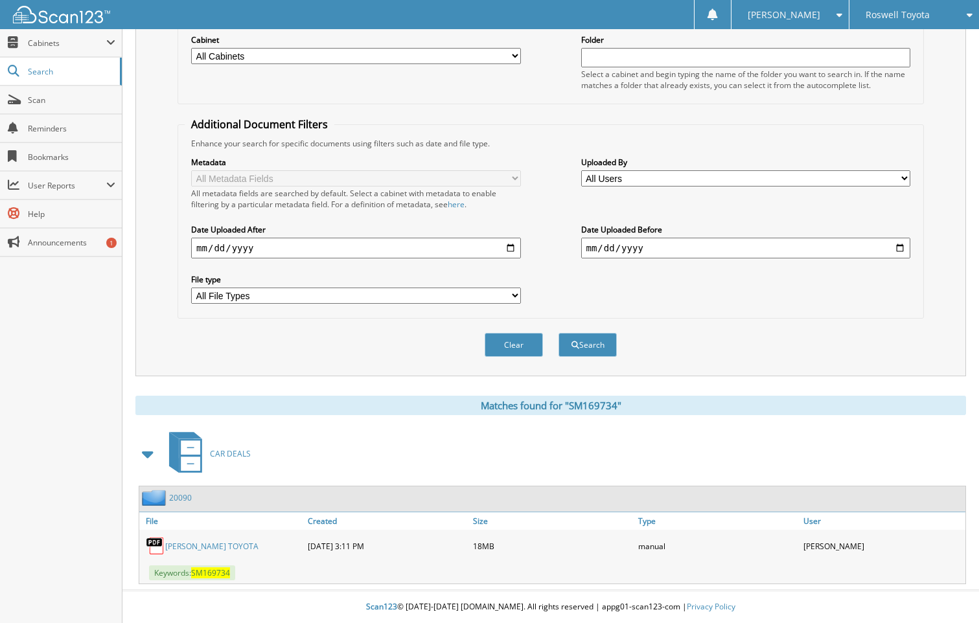
click at [149, 454] on span at bounding box center [148, 454] width 18 height 23
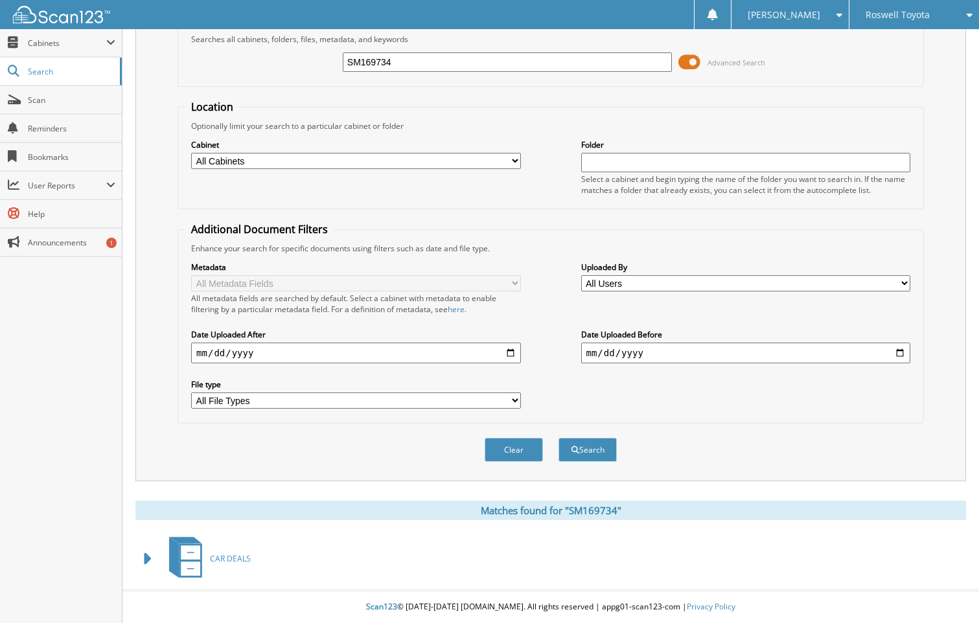
click at [186, 558] on icon at bounding box center [190, 553] width 19 height 14
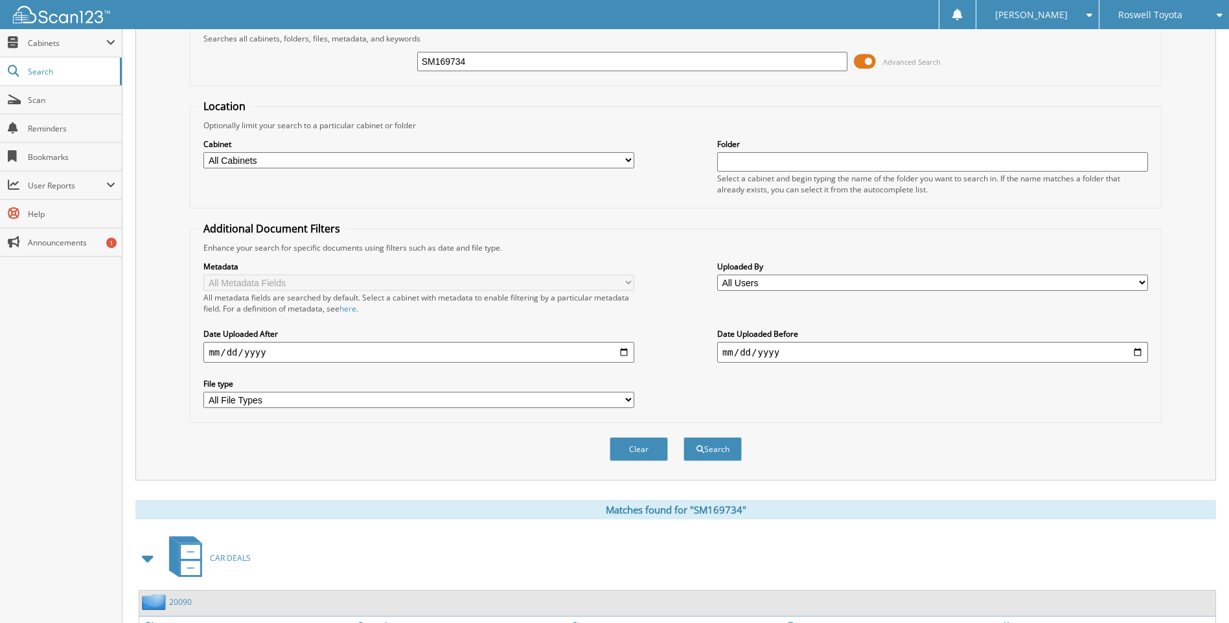
scroll to position [173, 0]
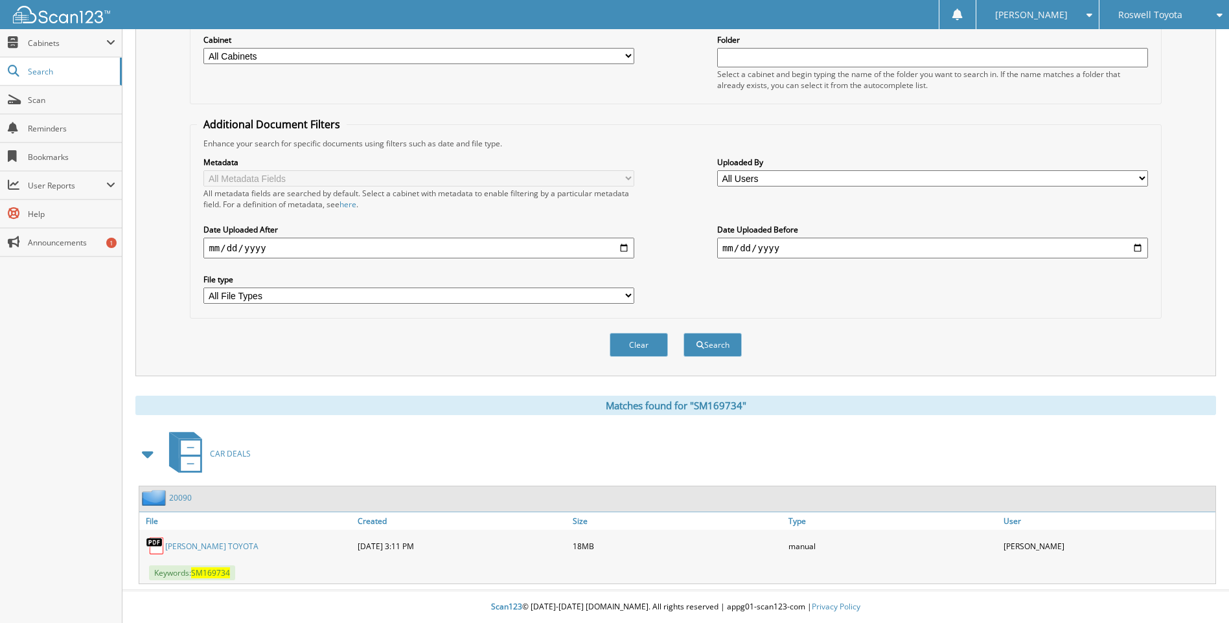
click at [185, 497] on link "20090" at bounding box center [180, 498] width 23 height 11
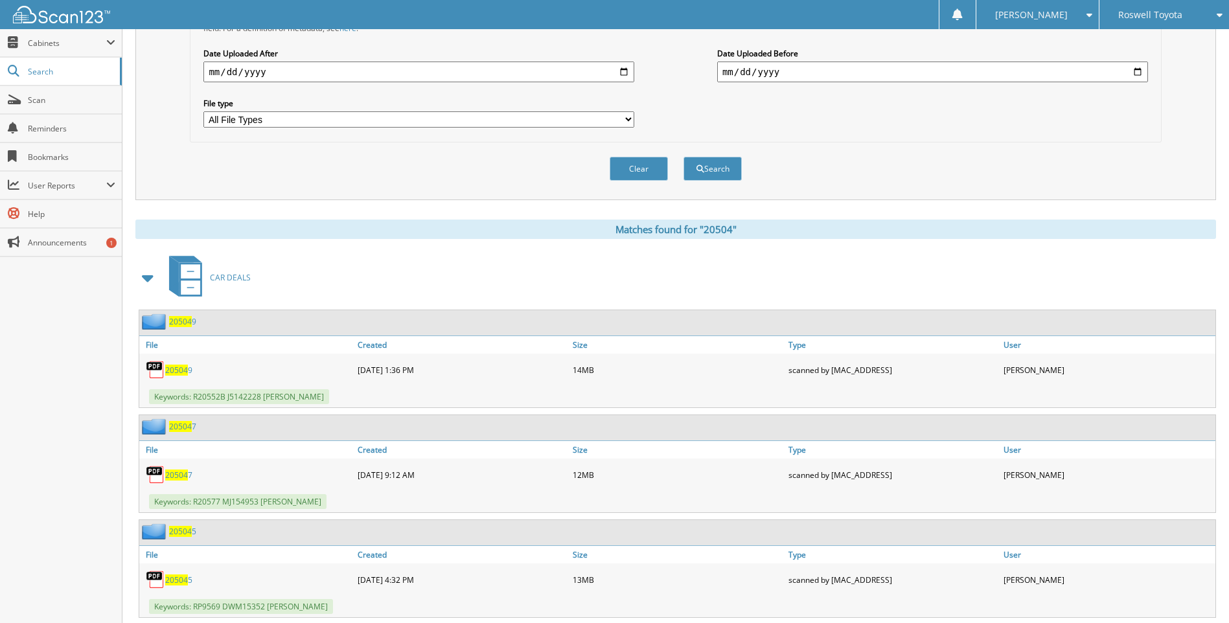
scroll to position [284, 0]
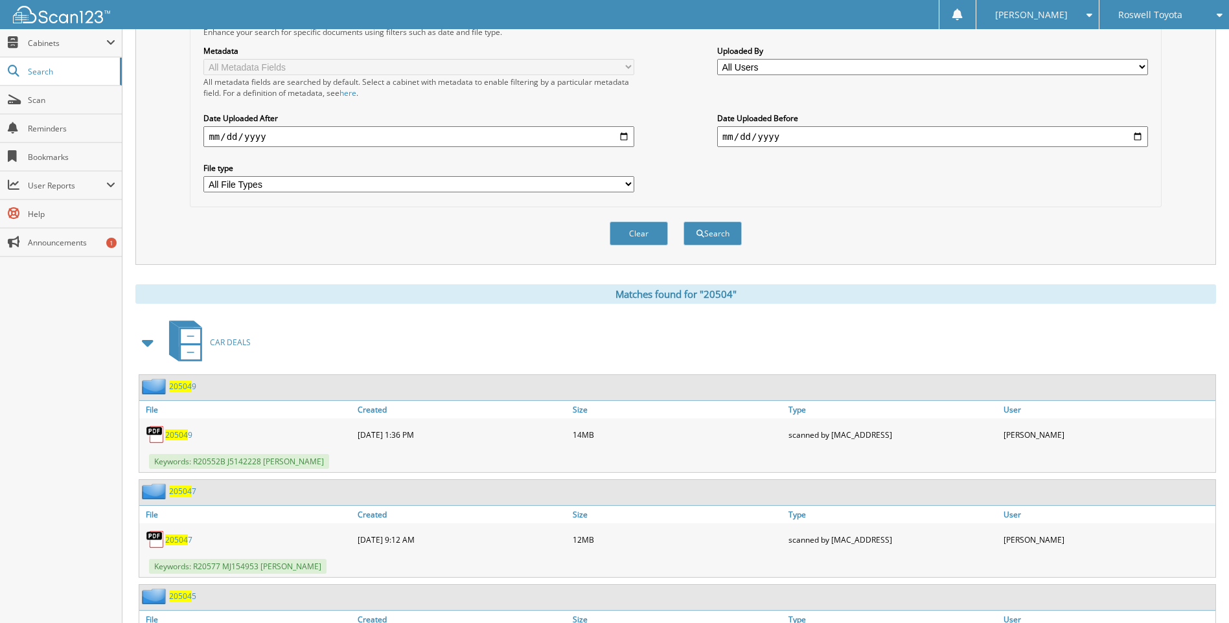
click at [157, 386] on img at bounding box center [155, 386] width 27 height 16
click at [198, 345] on icon at bounding box center [190, 344] width 23 height 34
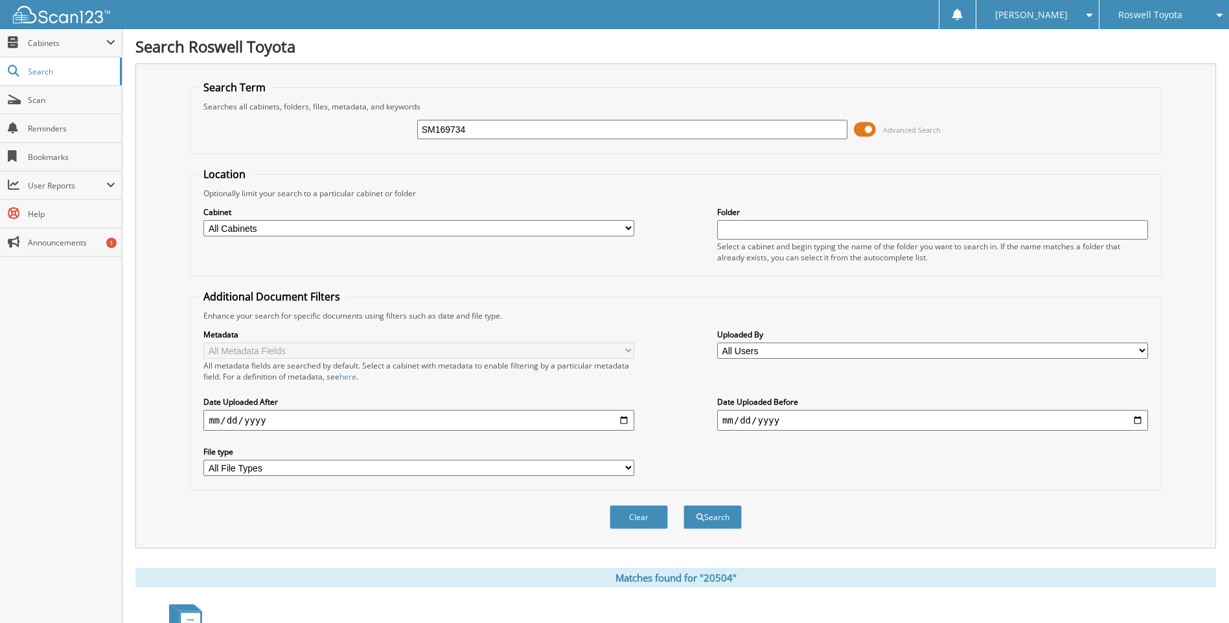
click at [485, 130] on input "SM169734" at bounding box center [632, 129] width 431 height 19
click at [684, 505] on button "Search" at bounding box center [713, 517] width 58 height 24
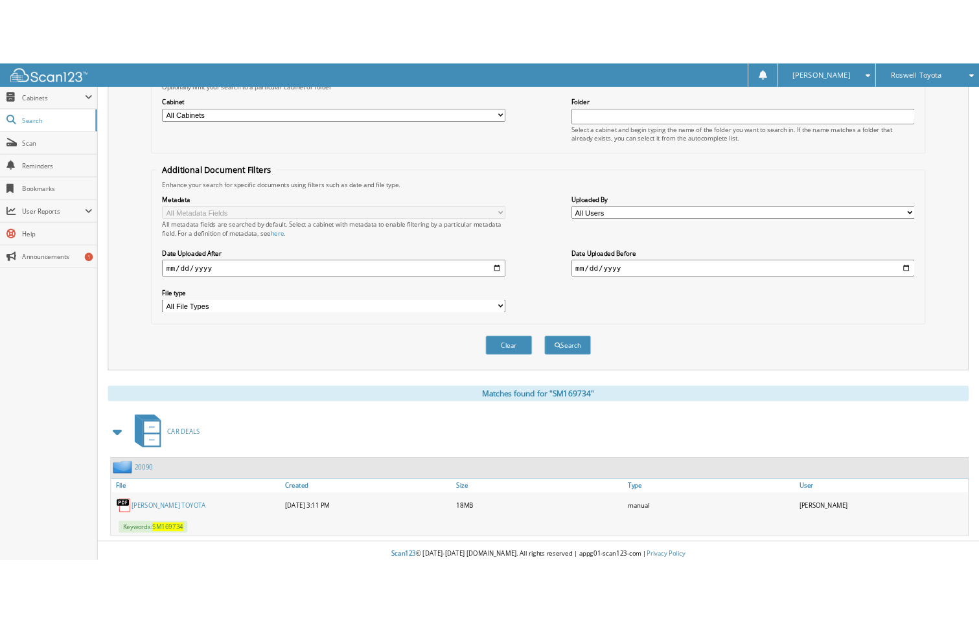
scroll to position [173, 0]
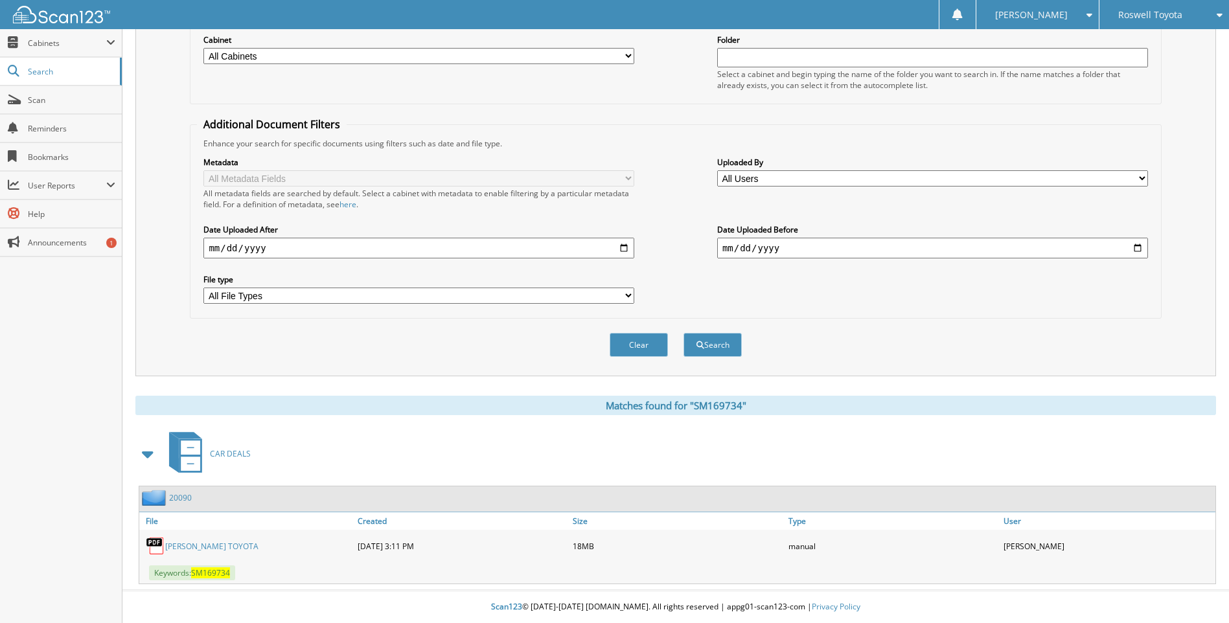
click at [187, 547] on link "[PERSON_NAME] TOYOTA" at bounding box center [211, 546] width 93 height 11
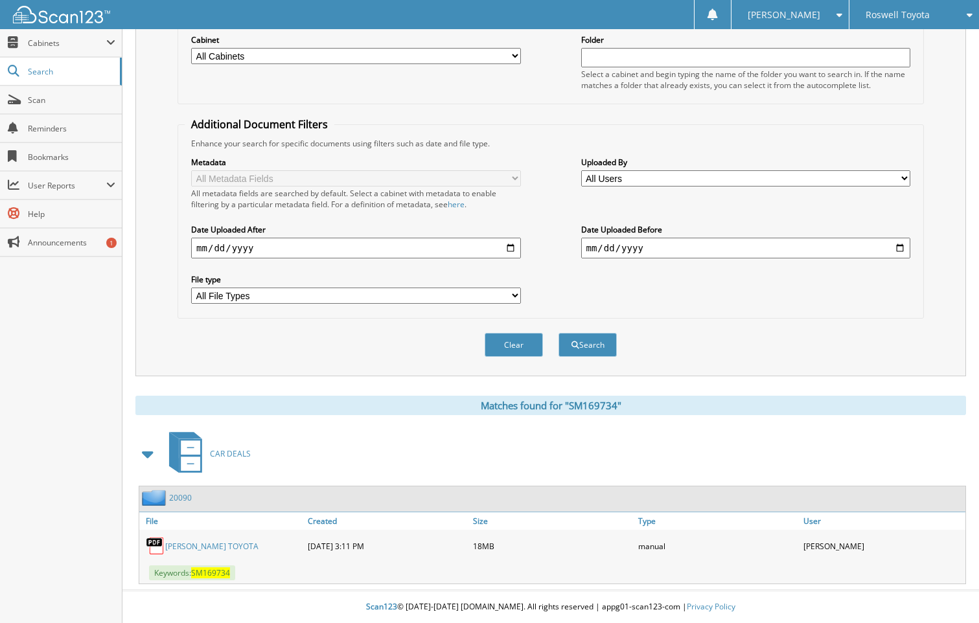
click at [179, 497] on link "20090" at bounding box center [180, 498] width 23 height 11
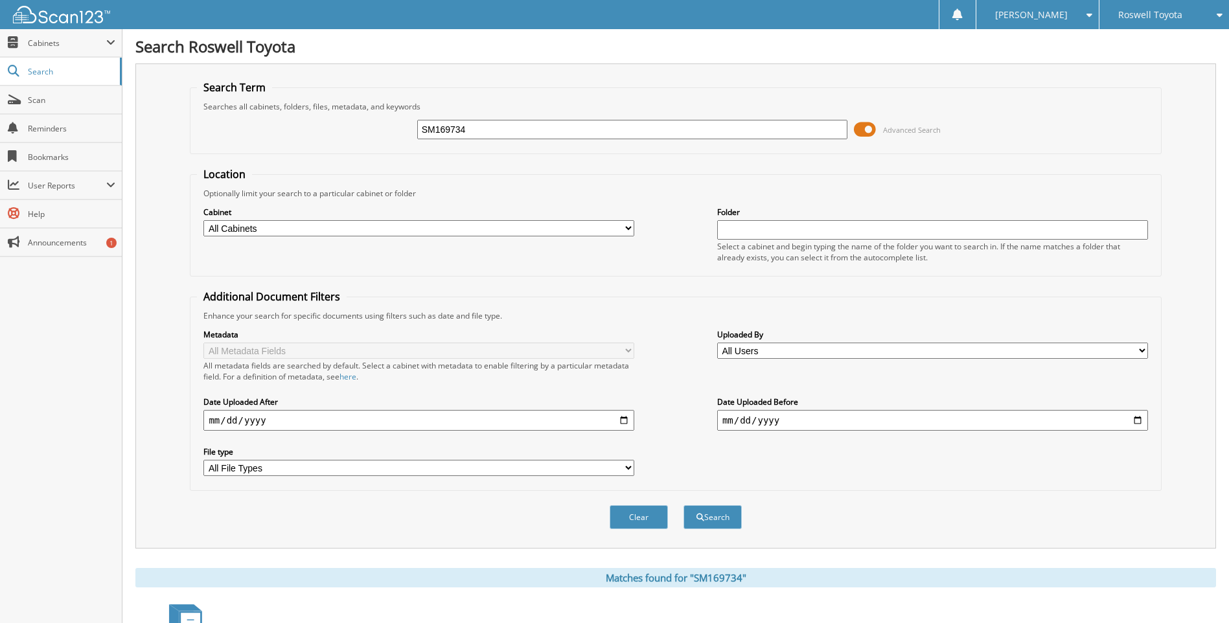
drag, startPoint x: 475, startPoint y: 131, endPoint x: 389, endPoint y: 115, distance: 87.1
click at [389, 115] on div "SM169734 Advanced Search" at bounding box center [675, 129] width 957 height 35
type input "20501"
click at [684, 505] on button "Search" at bounding box center [713, 517] width 58 height 24
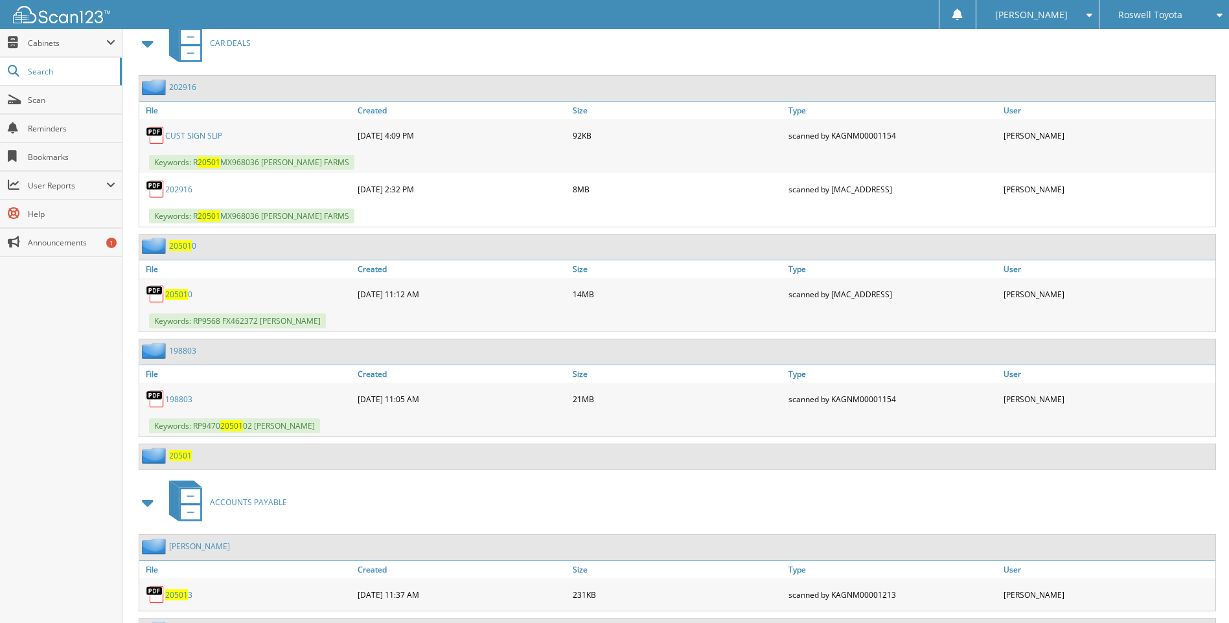
scroll to position [518, 0]
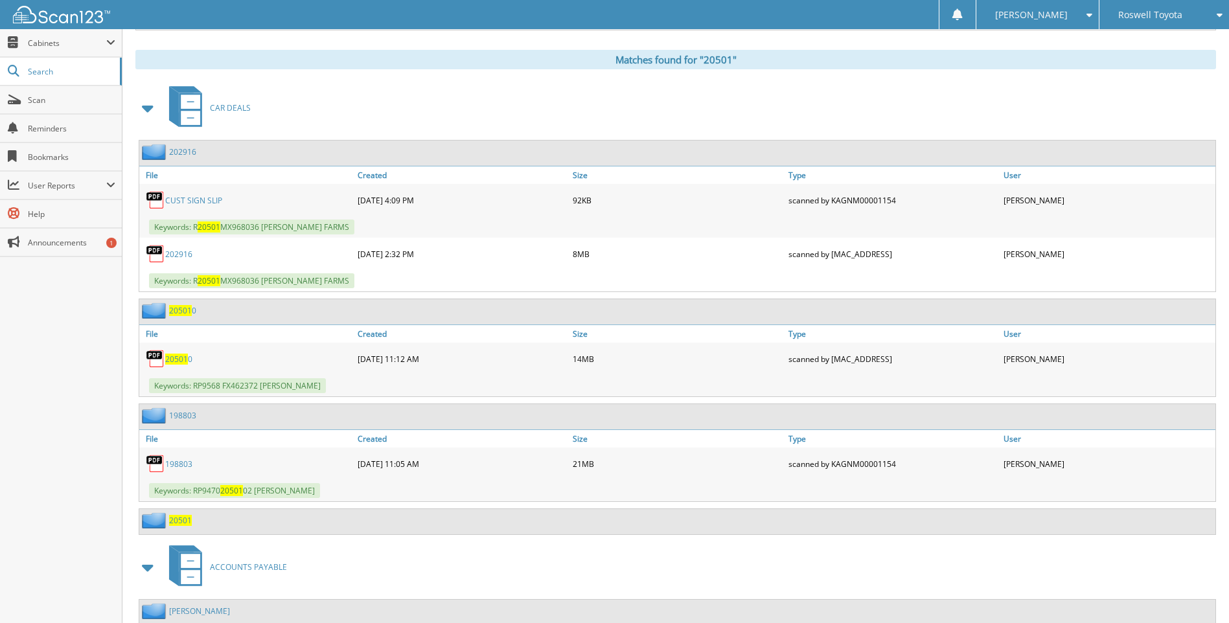
click at [155, 151] on img at bounding box center [155, 152] width 27 height 16
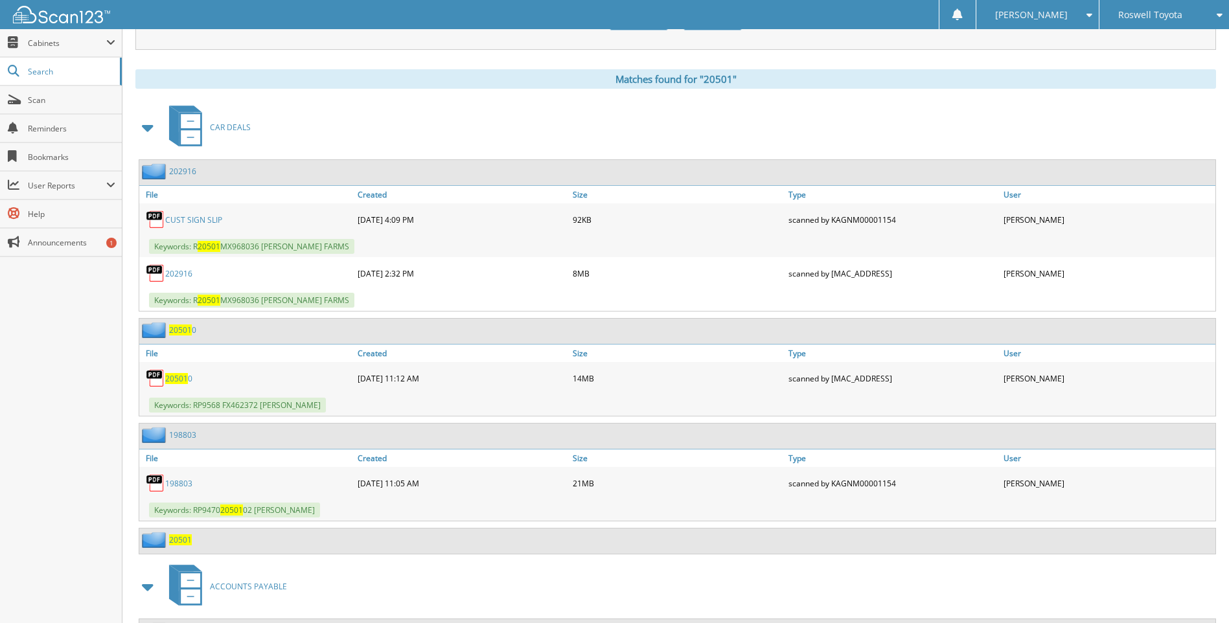
scroll to position [435, 0]
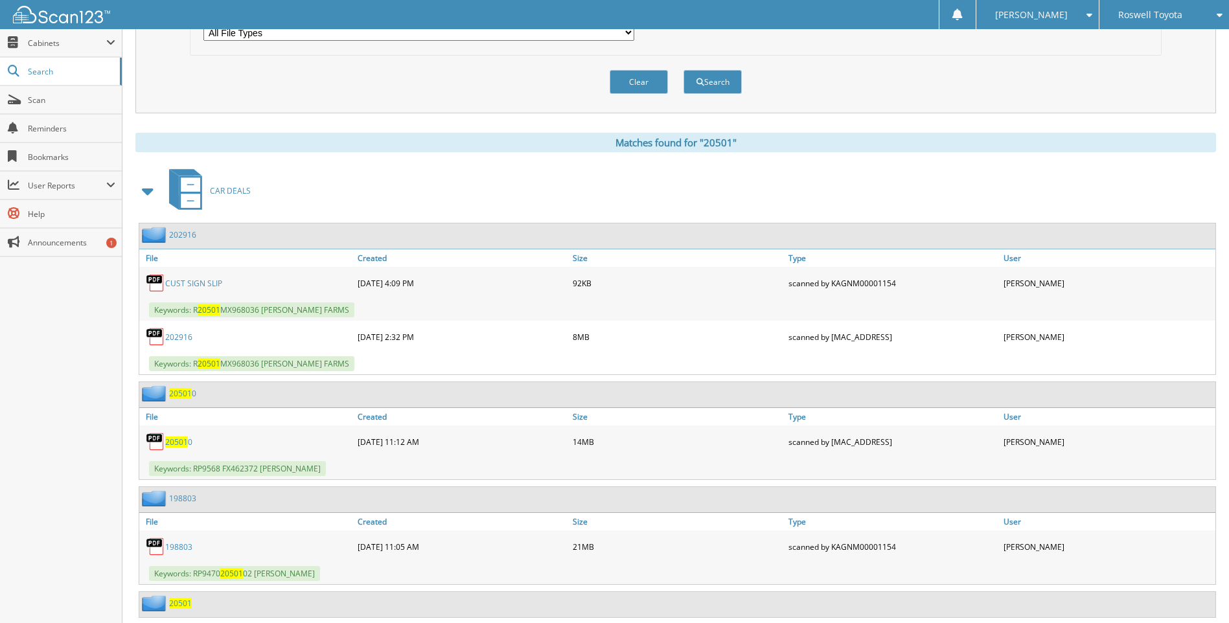
click at [156, 236] on img at bounding box center [155, 235] width 27 height 16
click at [156, 287] on img at bounding box center [155, 282] width 19 height 19
click at [46, 105] on span "Scan" at bounding box center [71, 100] width 87 height 11
